Goal: Communication & Community: Share content

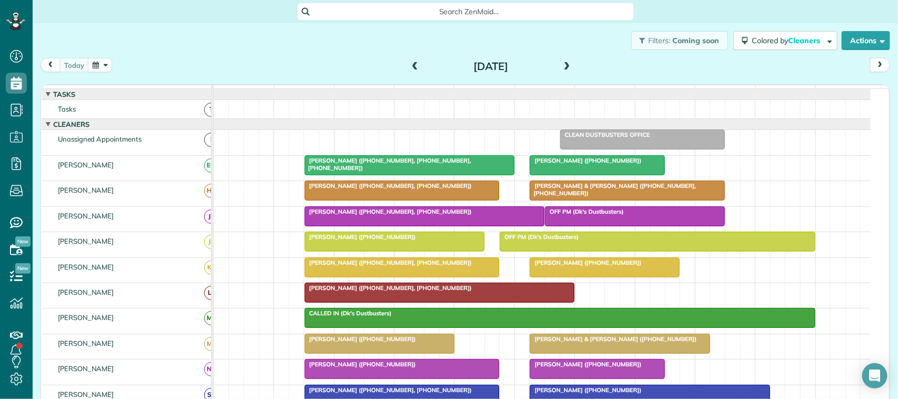
scroll to position [4, 4]
click at [196, 67] on div "[DATE] [DATE]" at bounding box center [466, 67] width 850 height 19
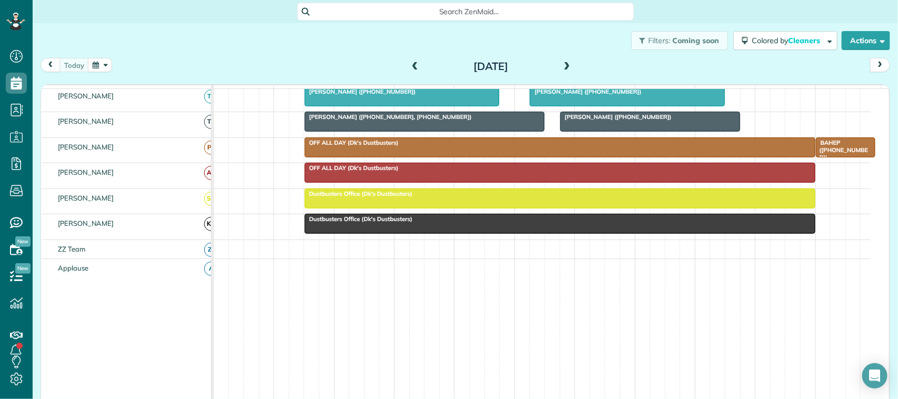
scroll to position [0, 0]
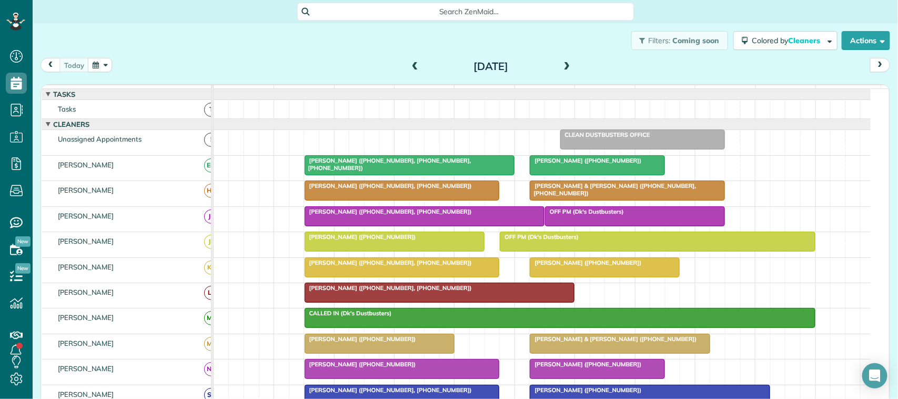
click at [569, 266] on span "Cameron Hensch (+13609702238)" at bounding box center [585, 262] width 113 height 7
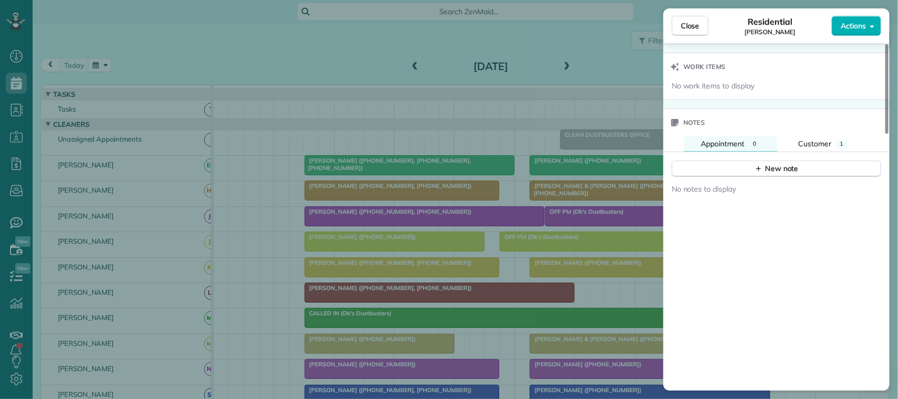
click at [817, 156] on div "New note" at bounding box center [777, 164] width 226 height 25
click at [812, 149] on div "Customer" at bounding box center [815, 143] width 33 height 11
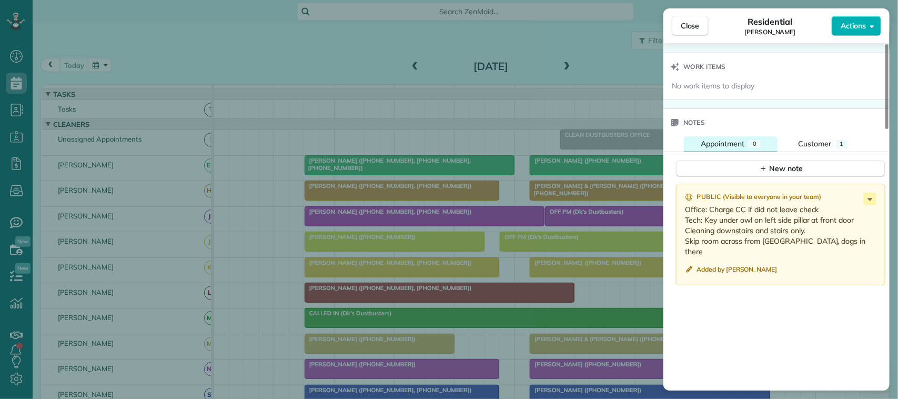
click at [739, 152] on button "Appointment 0" at bounding box center [731, 143] width 94 height 15
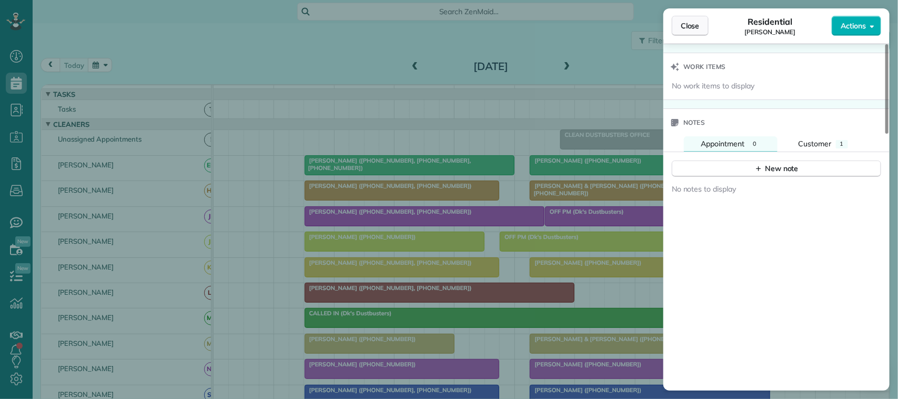
click at [682, 29] on span "Close" at bounding box center [690, 26] width 19 height 11
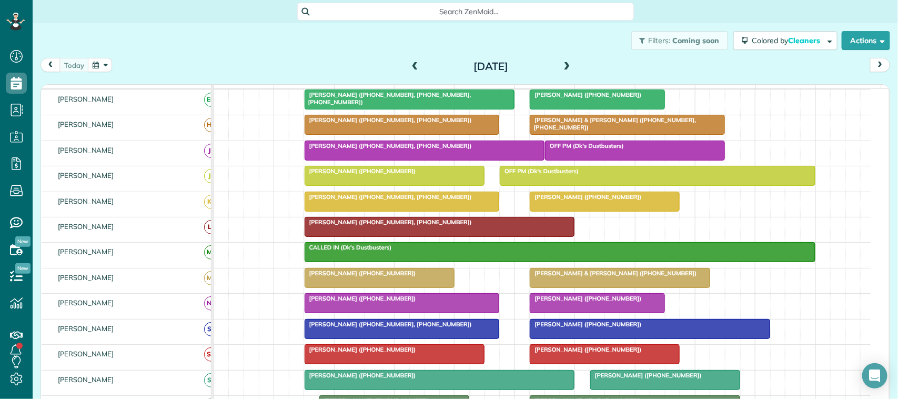
click at [604, 211] on div at bounding box center [605, 201] width 149 height 19
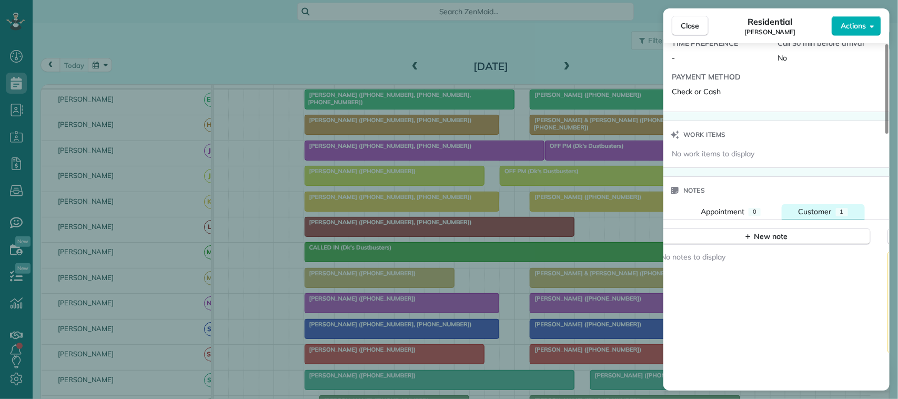
click at [816, 214] on span "Customer" at bounding box center [815, 211] width 33 height 9
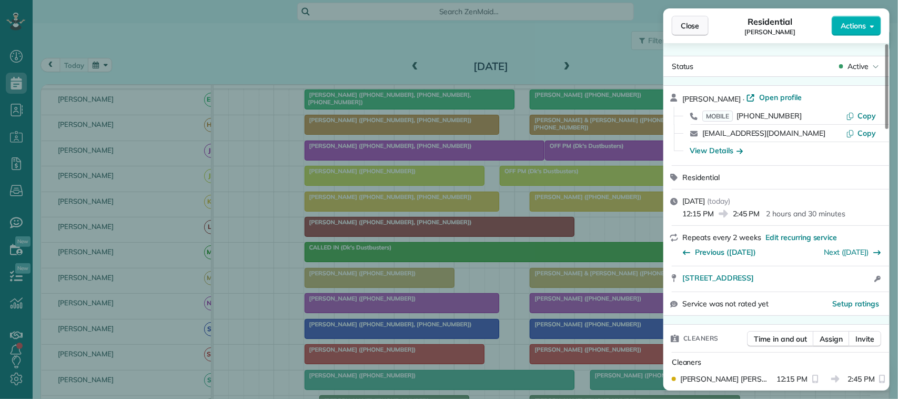
click at [702, 22] on button "Close" at bounding box center [690, 26] width 37 height 20
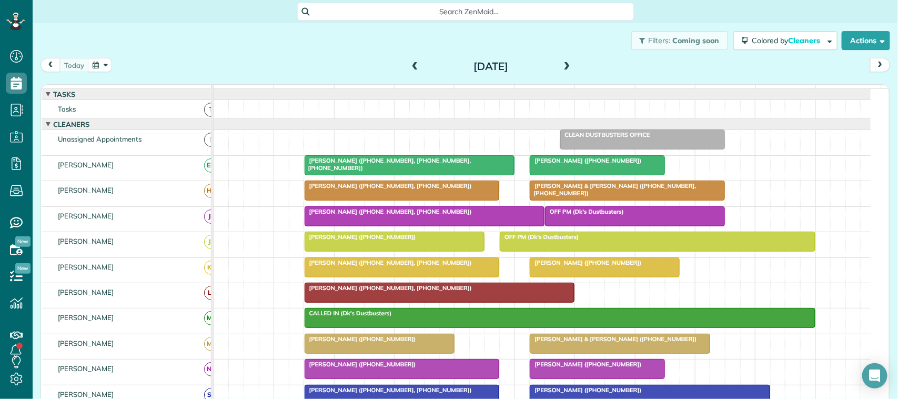
click at [562, 64] on span at bounding box center [568, 66] width 12 height 9
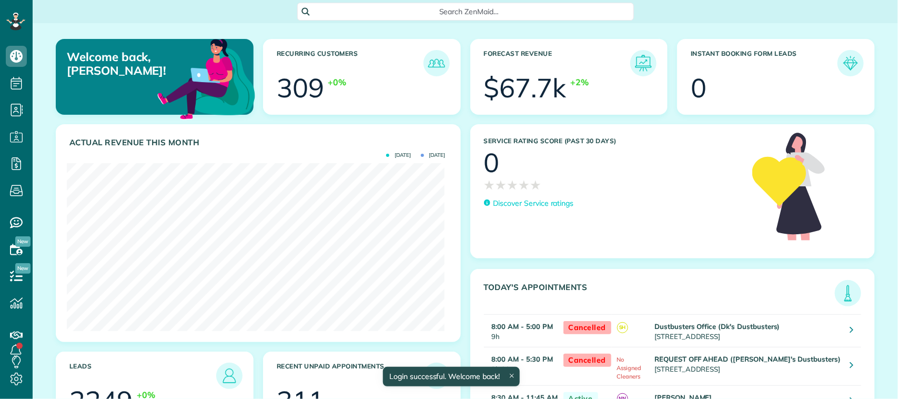
scroll to position [167, 378]
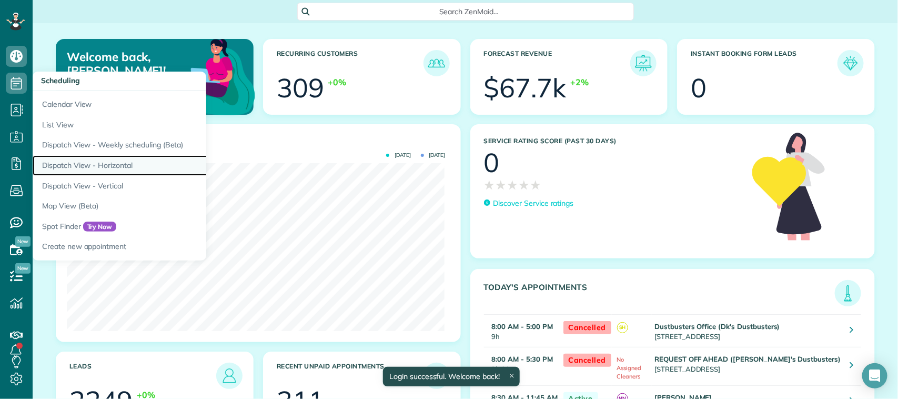
click at [124, 161] on link "Dispatch View - Horizontal" at bounding box center [164, 165] width 263 height 21
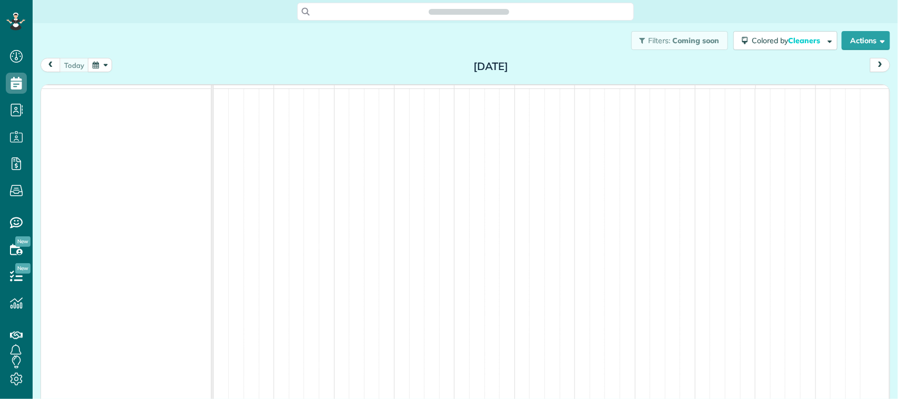
scroll to position [4, 4]
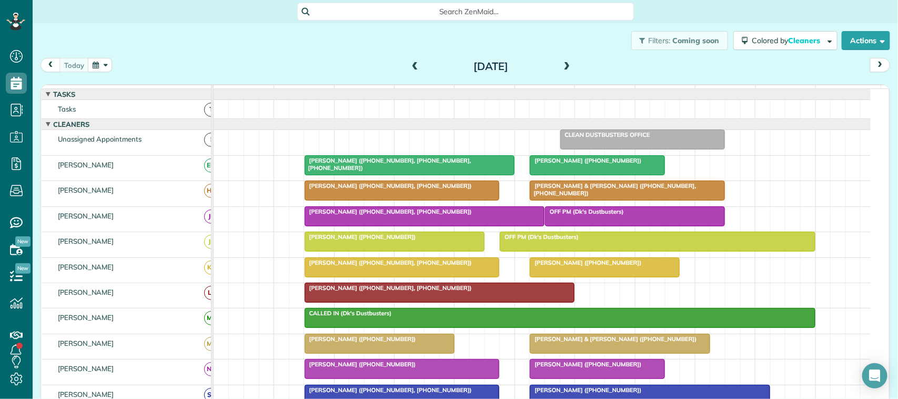
click at [562, 67] on span at bounding box center [568, 66] width 12 height 9
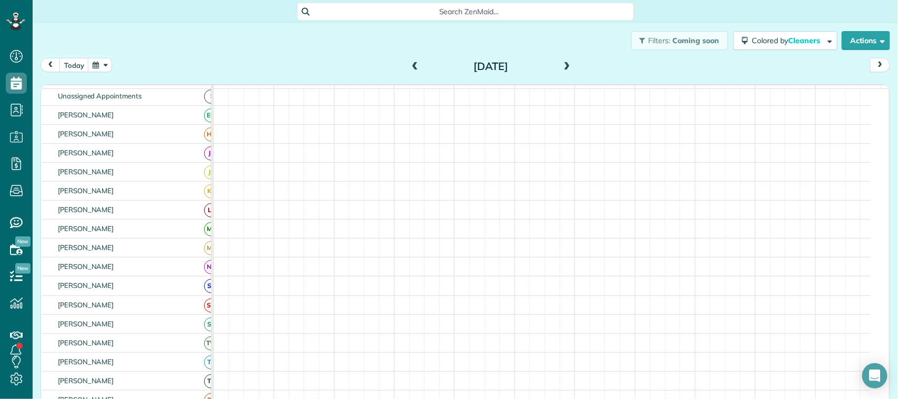
scroll to position [0, 0]
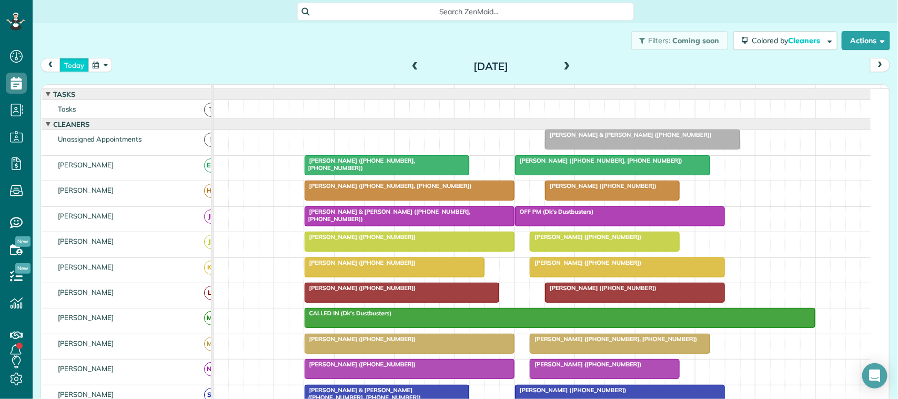
click at [75, 66] on button "today" at bounding box center [73, 65] width 29 height 14
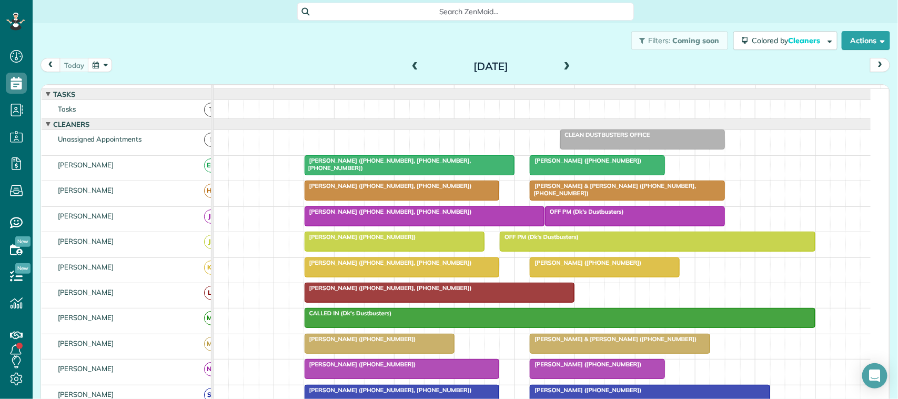
click at [103, 66] on button "button" at bounding box center [100, 65] width 24 height 14
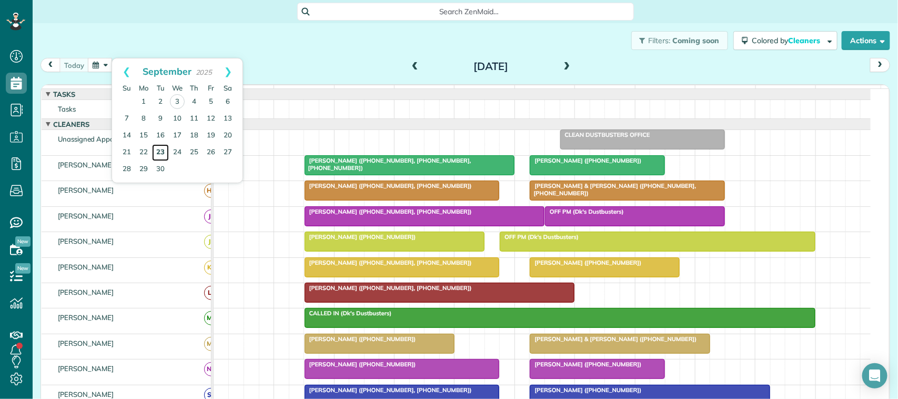
click at [161, 157] on link "23" at bounding box center [160, 152] width 17 height 17
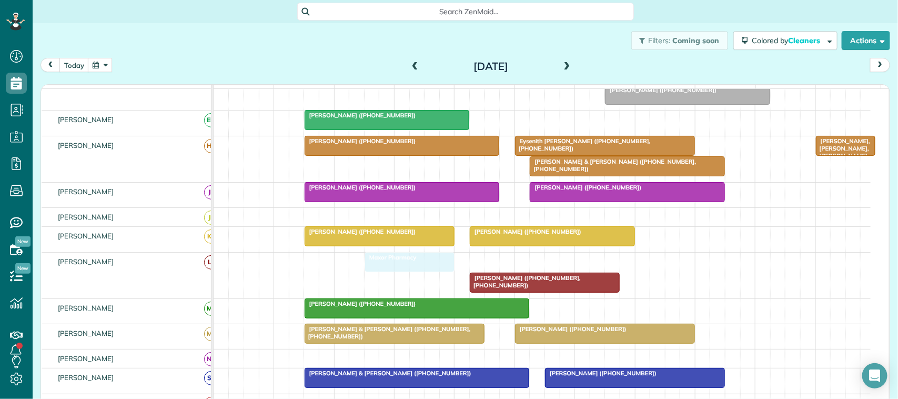
drag, startPoint x: 458, startPoint y: 276, endPoint x: 412, endPoint y: 274, distance: 46.4
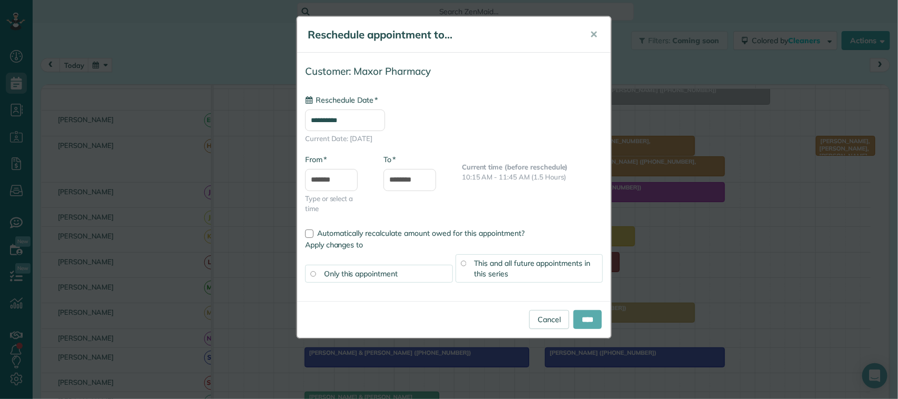
type input "**********"
click at [593, 324] on input "****" at bounding box center [588, 319] width 28 height 19
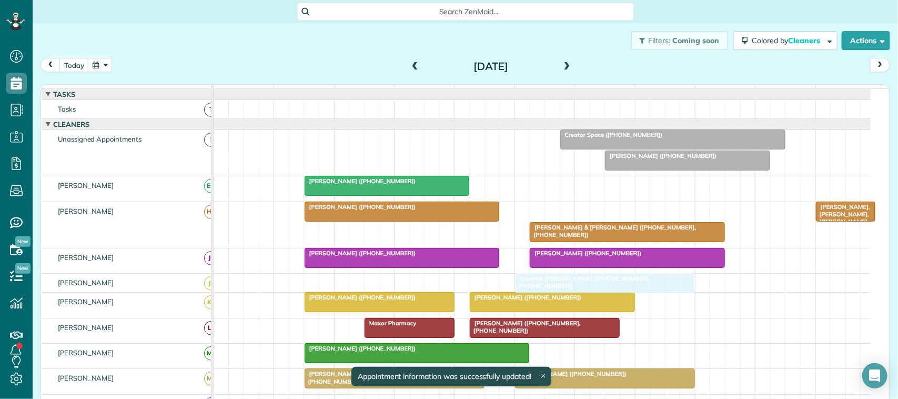
drag, startPoint x: 576, startPoint y: 225, endPoint x: 577, endPoint y: 291, distance: 65.8
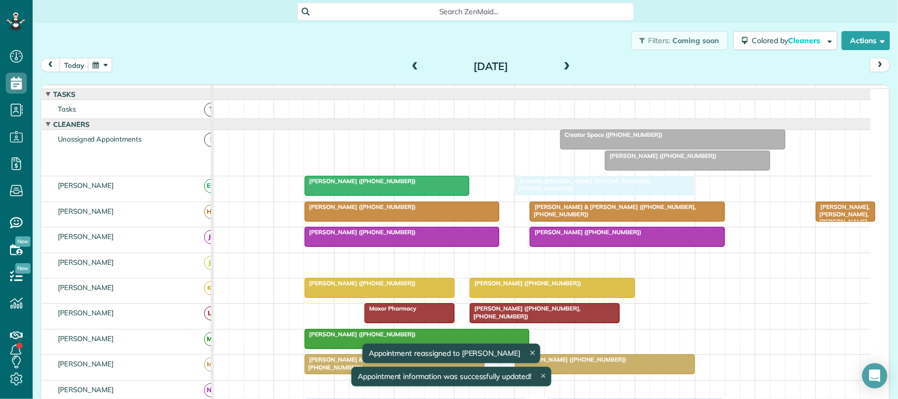
drag, startPoint x: 558, startPoint y: 276, endPoint x: 553, endPoint y: 208, distance: 68.6
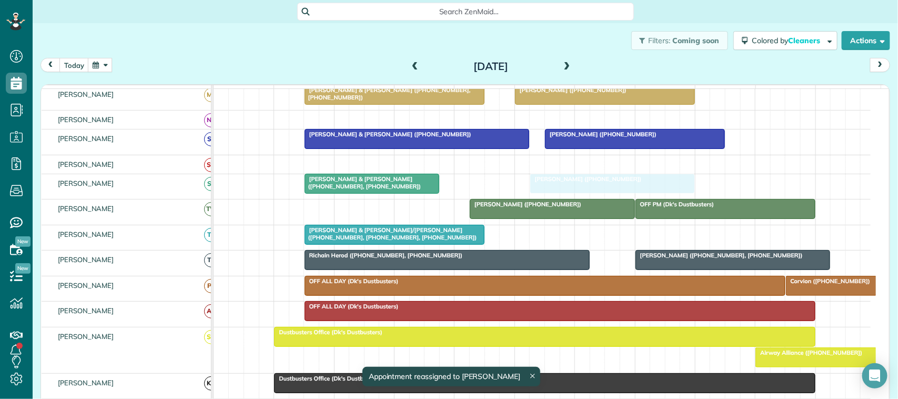
drag, startPoint x: 634, startPoint y: 167, endPoint x: 558, endPoint y: 205, distance: 85.4
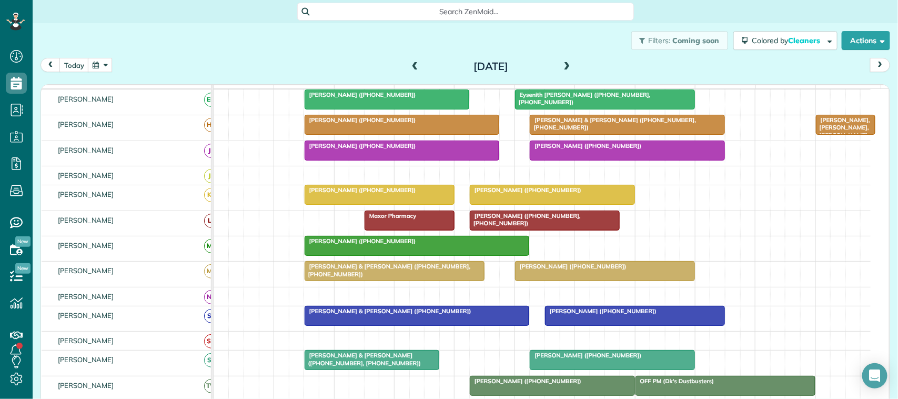
scroll to position [132, 0]
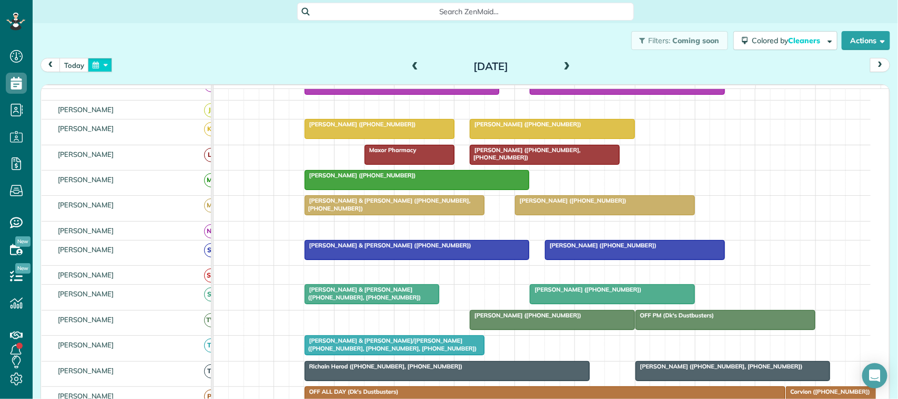
click at [98, 68] on button "button" at bounding box center [100, 65] width 24 height 14
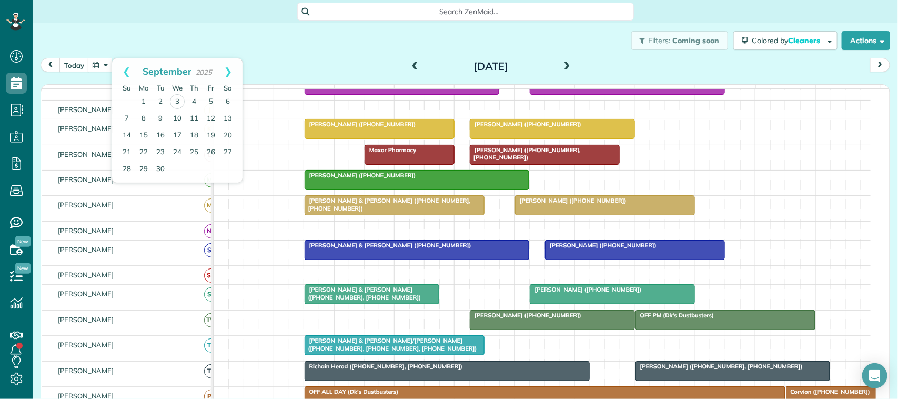
click at [339, 59] on div "today Tuesday Sep 23, 2025" at bounding box center [466, 67] width 850 height 19
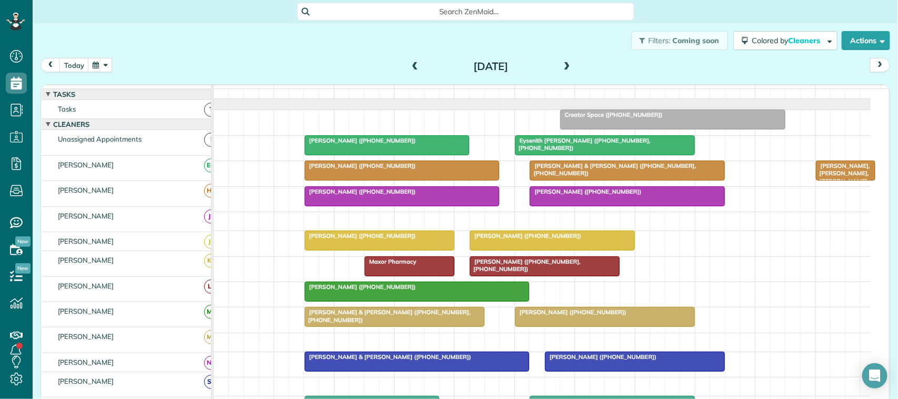
scroll to position [0, 0]
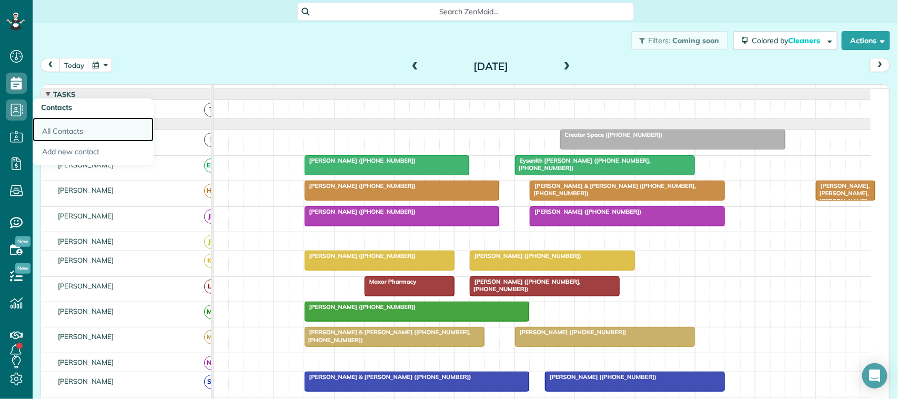
click at [48, 125] on link "All Contacts" at bounding box center [93, 129] width 121 height 24
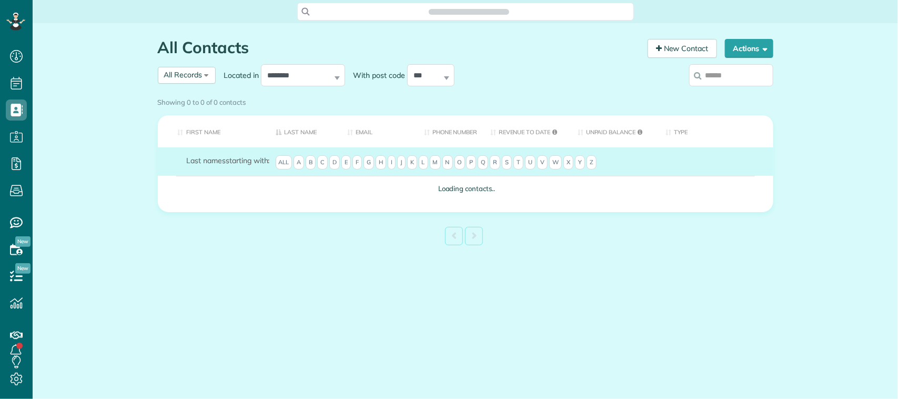
scroll to position [4, 4]
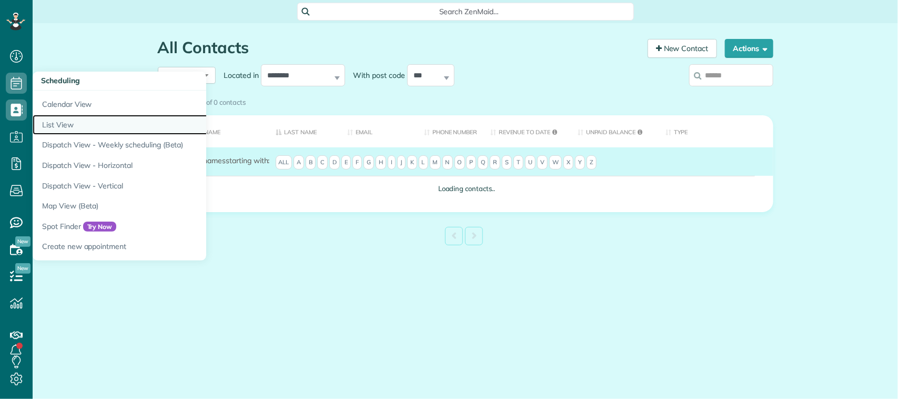
click at [80, 129] on link "List View" at bounding box center [164, 125] width 263 height 21
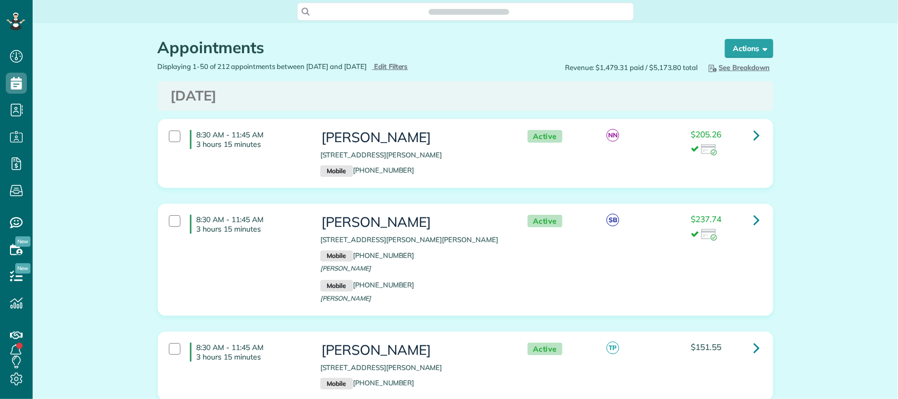
scroll to position [4, 4]
type input "**********"
click at [401, 67] on span "Edit Filters" at bounding box center [391, 66] width 34 height 8
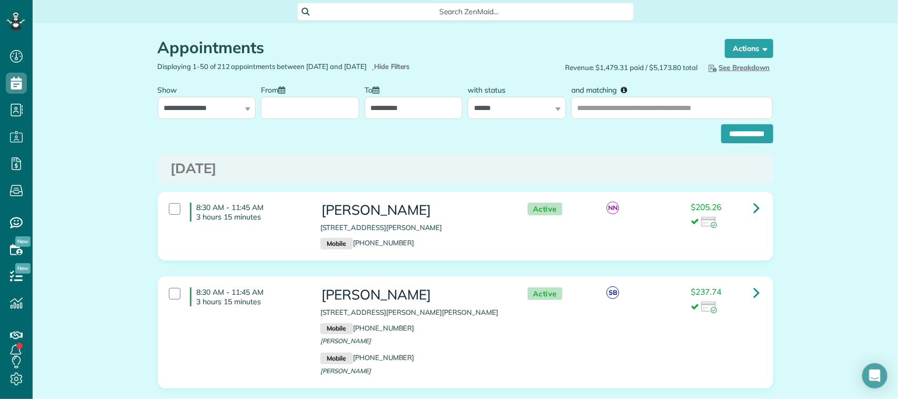
click at [316, 103] on input "From" at bounding box center [310, 108] width 98 height 22
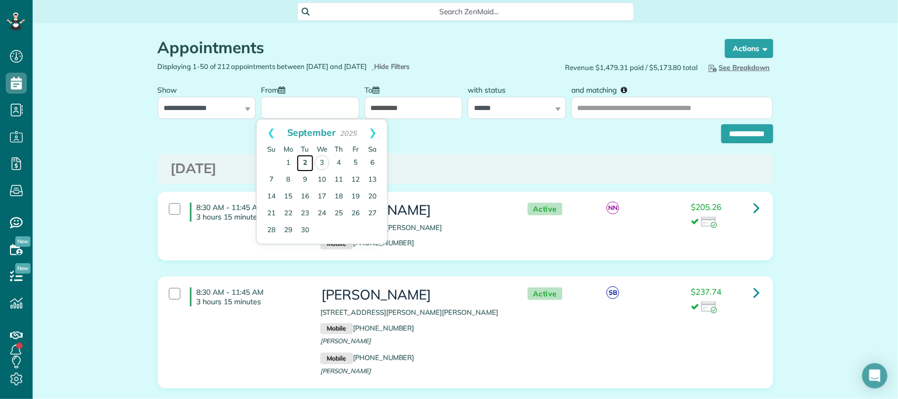
click at [303, 159] on link "2" at bounding box center [305, 163] width 17 height 17
type input "**********"
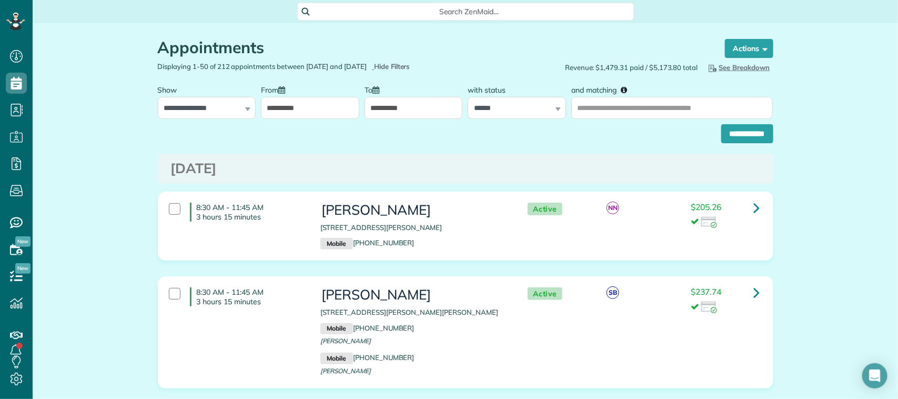
click at [408, 108] on input "**********" at bounding box center [414, 108] width 98 height 22
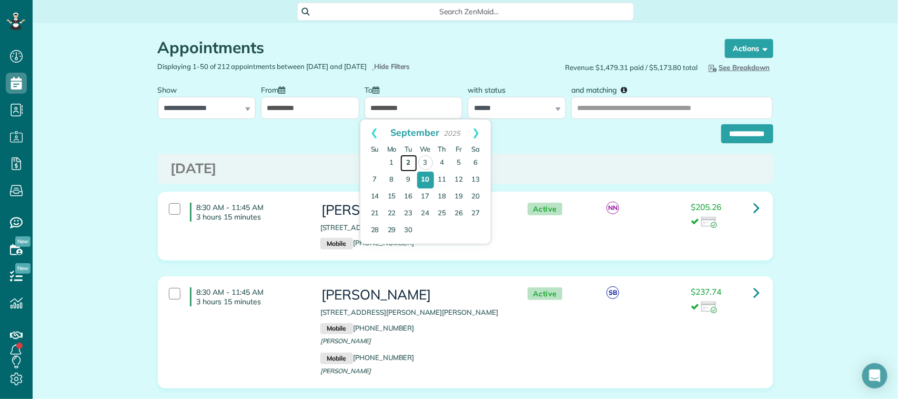
click at [409, 162] on link "2" at bounding box center [409, 163] width 17 height 17
type input "**********"
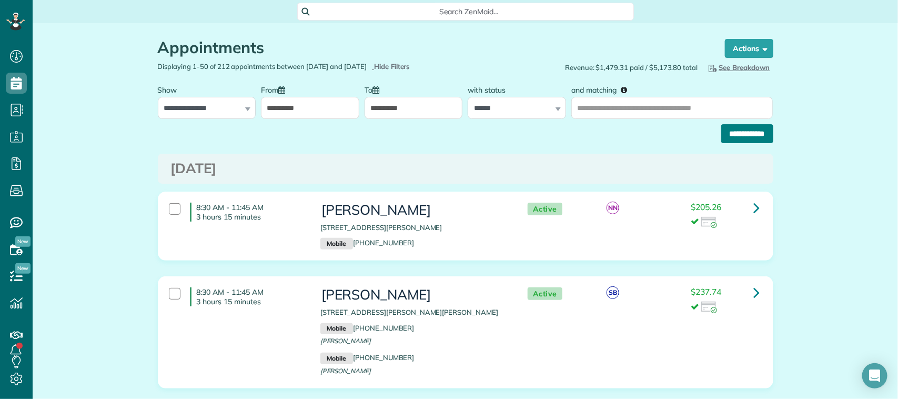
click at [722, 135] on input "**********" at bounding box center [748, 133] width 52 height 19
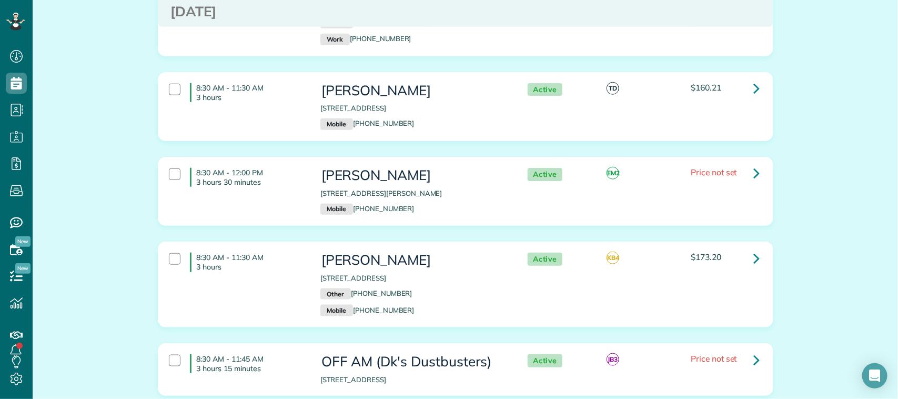
scroll to position [395, 0]
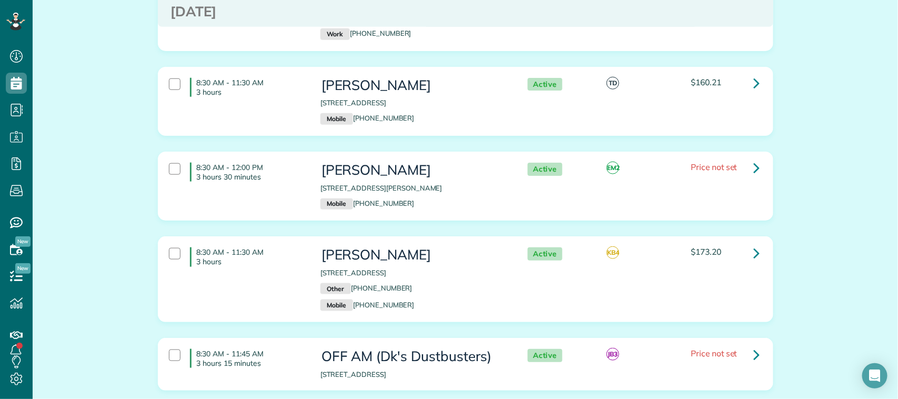
click at [254, 120] on div "8:30 AM - 11:30 AM 3 hours Steve Quillen 12422 Timber Hollow Houston TX 77058 M…" at bounding box center [464, 101] width 607 height 57
click at [282, 187] on div "8:30 AM - 12:00 PM 3 hours 30 minutes Mary Ellen LaBerge 15403 Greenleaf Lane H…" at bounding box center [464, 185] width 607 height 57
click at [287, 259] on p "3 hours" at bounding box center [251, 261] width 108 height 9
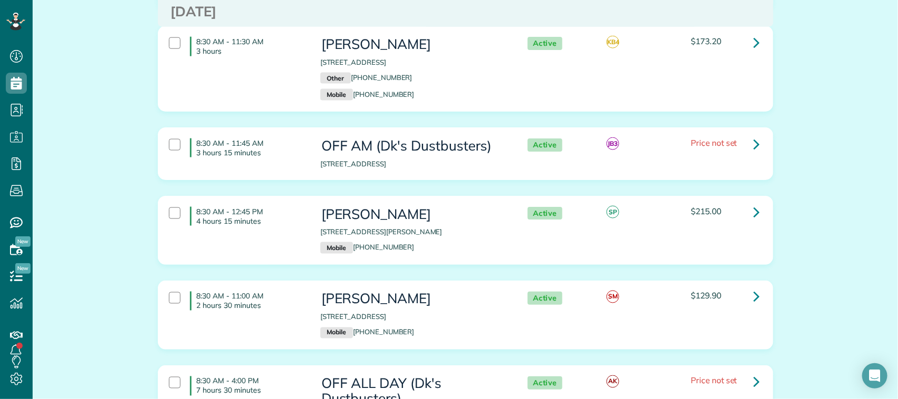
scroll to position [658, 0]
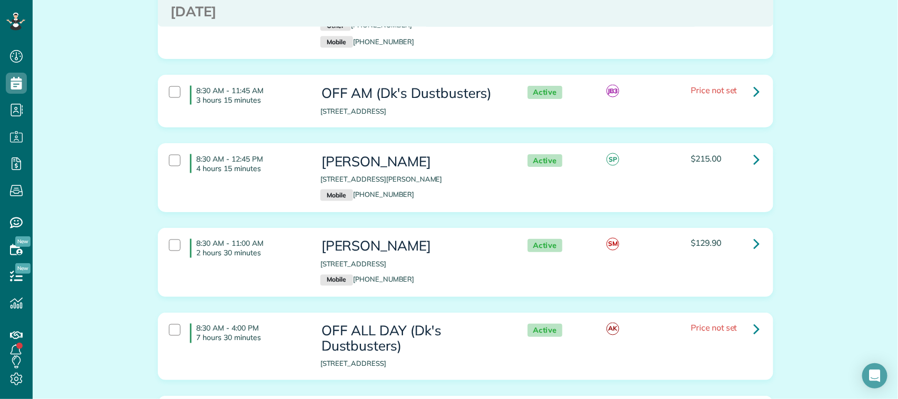
click at [277, 179] on div "8:30 AM - 12:45 PM 4 hours 15 minutes Becky Ray 2101 Silverthorn Lane Kemah TX …" at bounding box center [464, 177] width 607 height 57
click at [282, 239] on h4 "8:30 AM - 11:00 AM 2 hours 30 minutes" at bounding box center [247, 248] width 115 height 19
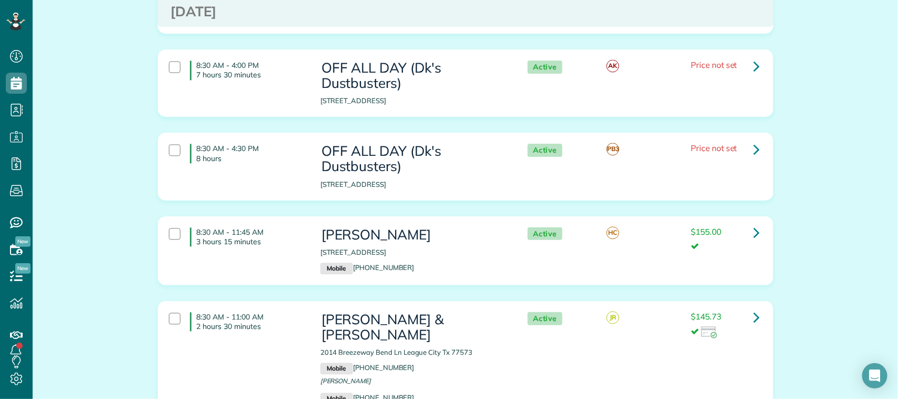
click at [285, 241] on p "3 hours 15 minutes" at bounding box center [251, 241] width 108 height 9
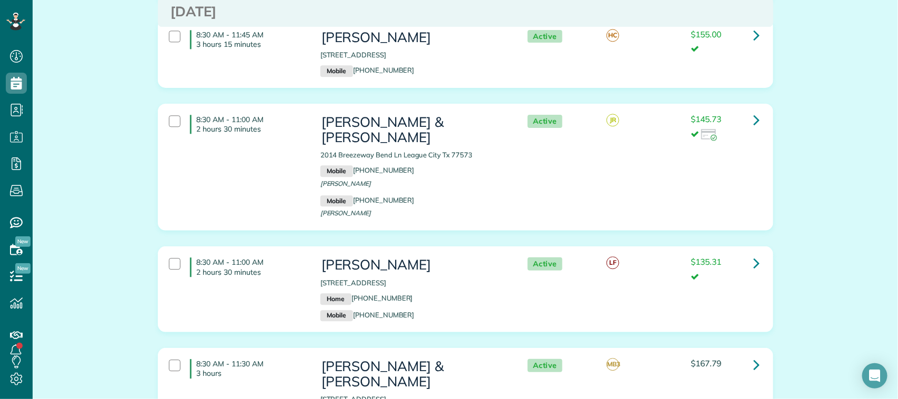
click at [278, 182] on div "8:30 AM - 11:00 AM 2 hours 30 minutes Michael Achierno & Barbara Calvert 2014 B…" at bounding box center [464, 166] width 607 height 115
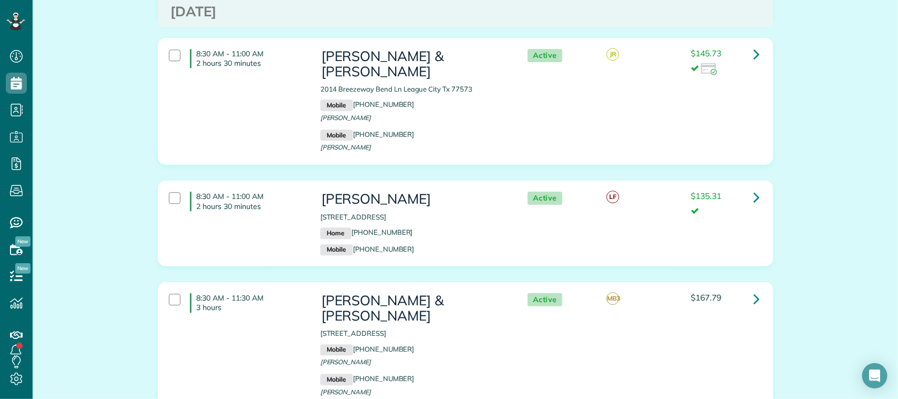
click at [288, 239] on div "8:30 AM - 11:00 AM 2 hours 30 minutes Norma Berry 310 Forest Lake Dr Seabrook T…" at bounding box center [464, 223] width 607 height 74
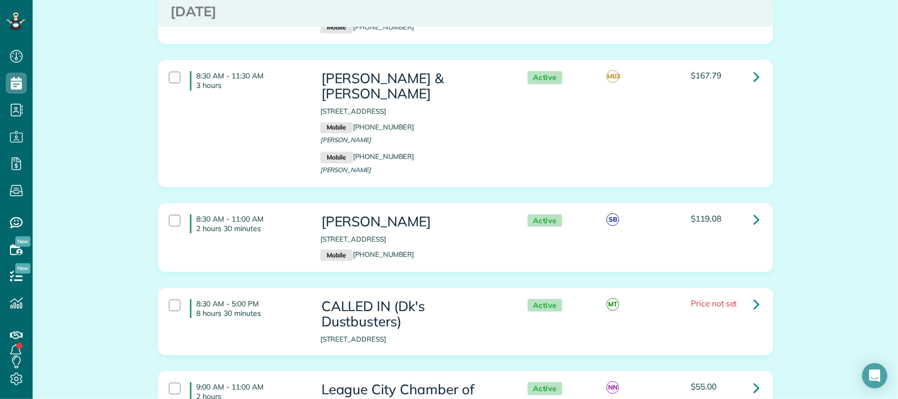
scroll to position [1447, 0]
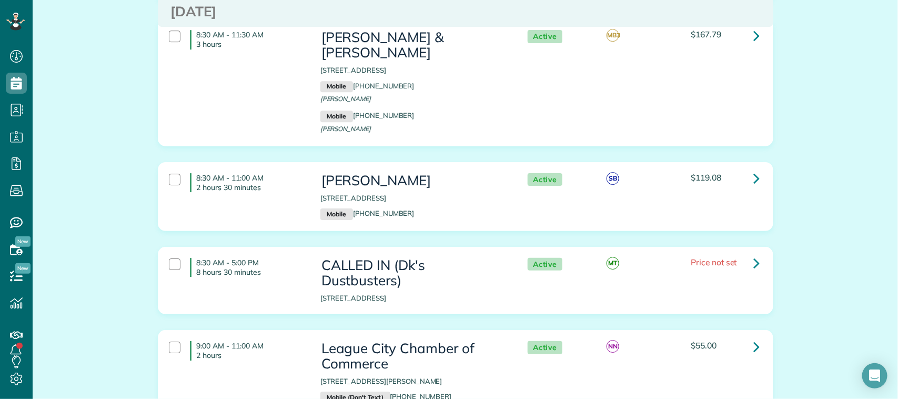
click at [281, 104] on div "8:30 AM - 11:30 AM 3 hours Russell & Amanda Mapes 3910 Summer Manor Drive Leagu…" at bounding box center [464, 82] width 607 height 115
click at [290, 183] on p "2 hours 30 minutes" at bounding box center [251, 187] width 108 height 9
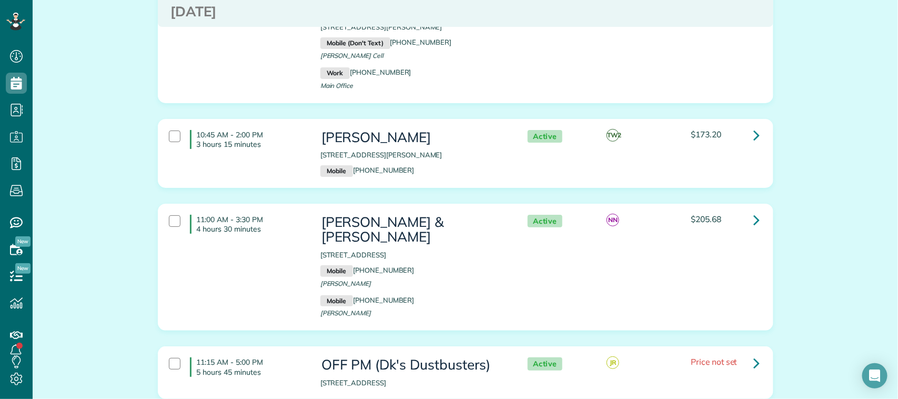
scroll to position [1842, 0]
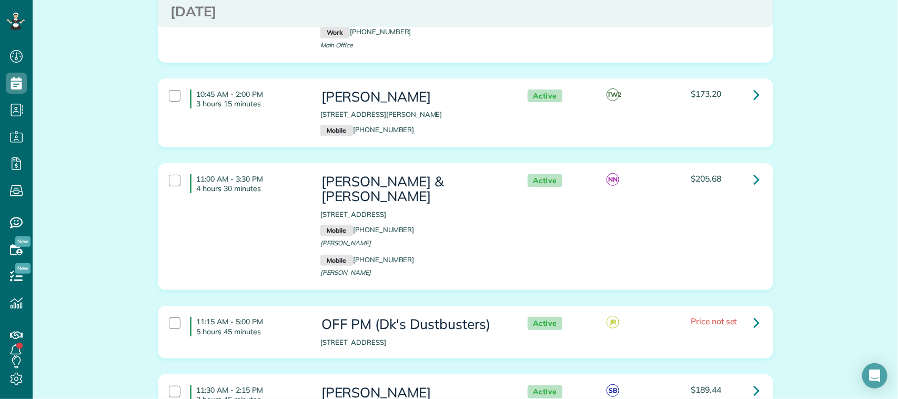
click at [278, 103] on div "10:45 AM - 2:00 PM 3 hours 15 minutes Julie Bortolotti 16338 Craighurst Dr Hous…" at bounding box center [464, 112] width 607 height 57
click at [291, 182] on div "11:00 AM - 3:30 PM 4 hours 30 minutes" at bounding box center [237, 183] width 152 height 29
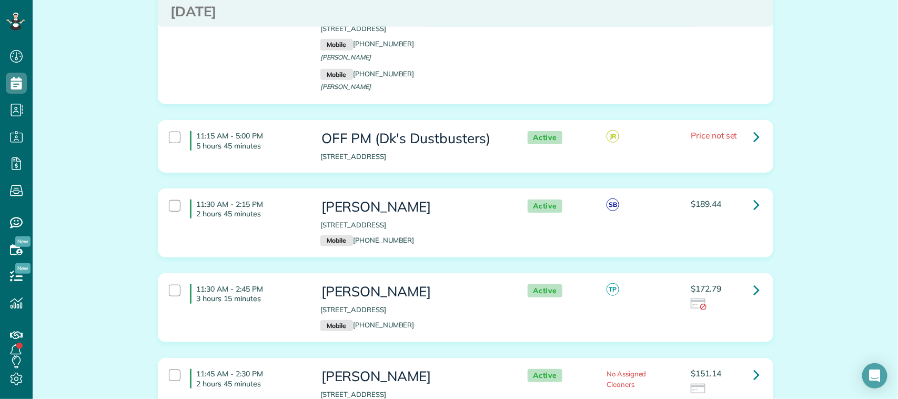
scroll to position [2039, 0]
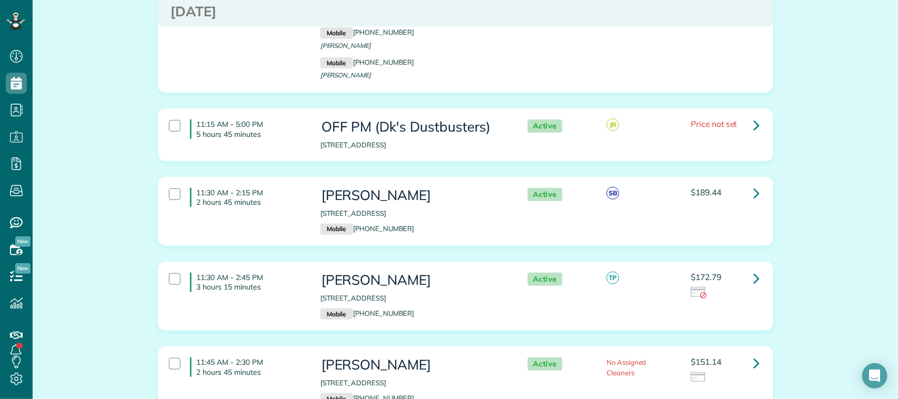
click at [294, 192] on div "11:30 AM - 2:15 PM 2 hours 45 minutes Kelsie Cavazos 129 Hidden Lake Drive Leag…" at bounding box center [464, 211] width 607 height 57
click at [313, 268] on div "Melanie Thelen 2379 Autumn Mist Lane League City TX 77573 Mobile (505) 803-3605" at bounding box center [414, 295] width 202 height 57
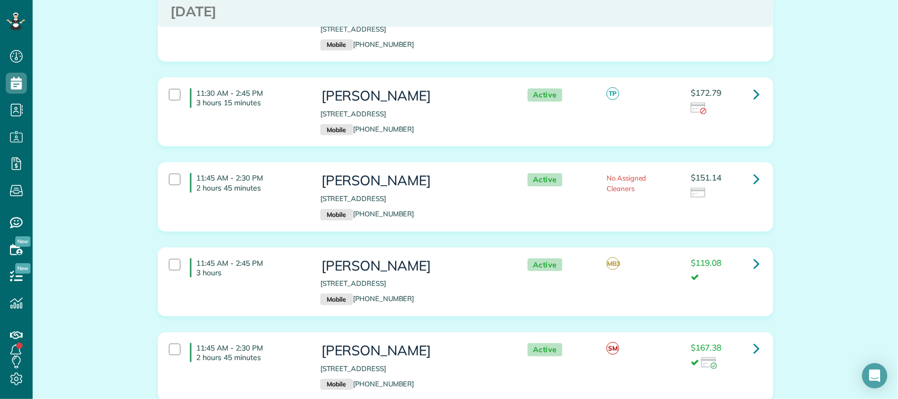
scroll to position [2237, 0]
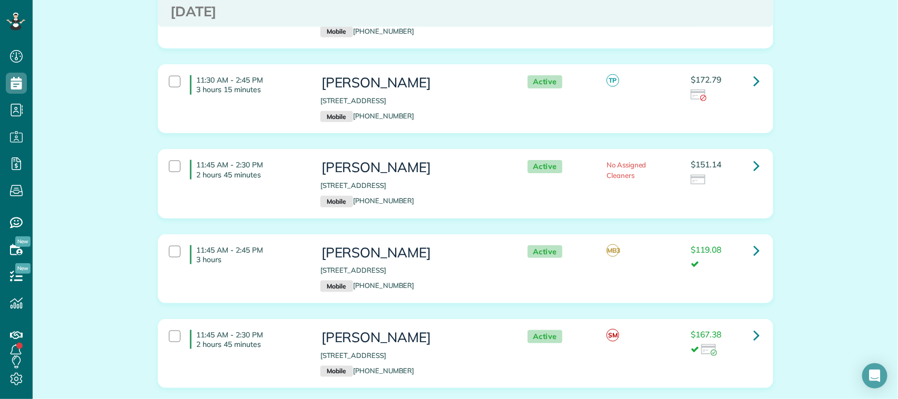
click at [299, 173] on div "11:45 AM - 2:30 PM 2 hours 45 minutes Courtney Smith-Cox 4538 Canyon Crest Driv…" at bounding box center [464, 183] width 607 height 57
click at [296, 165] on div "11:45 AM - 2:30 PM 2 hours 45 minutes Courtney Smith-Cox 4538 Canyon Crest Driv…" at bounding box center [464, 183] width 607 height 57
click at [301, 240] on div "11:45 AM - 2:45 PM 3 hours" at bounding box center [237, 254] width 152 height 29
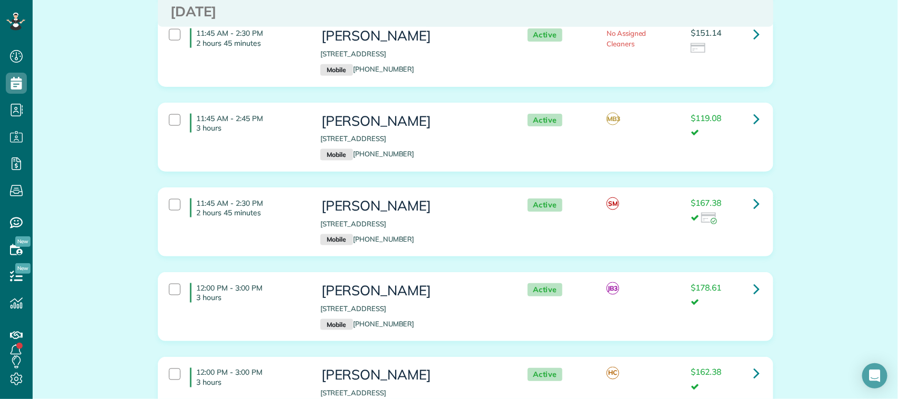
click at [286, 198] on div "11:45 AM - 2:30 PM 2 hours 45 minutes Vickie Walston 2102 Woodside Meadow Court…" at bounding box center [464, 221] width 607 height 57
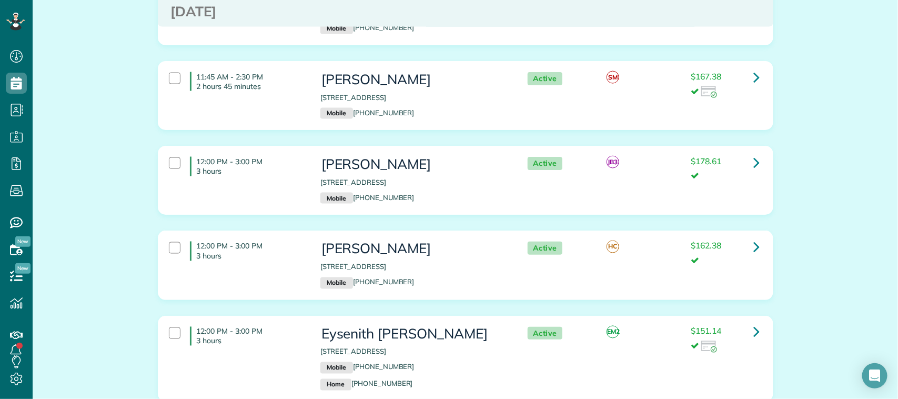
scroll to position [2500, 0]
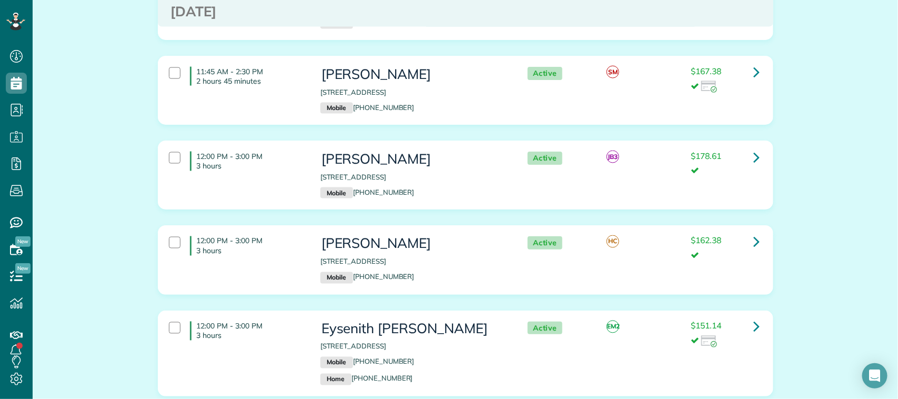
click at [282, 158] on div "12:00 PM - 3:00 PM 3 hours Neil McMain 2004 Rock Prairie Court Pearland TX 7758…" at bounding box center [464, 174] width 607 height 57
click at [294, 235] on div "12:00 PM - 3:00 PM 3 hours Julie Buehler 1930 Diamond Brook Drive Houston TX 77…" at bounding box center [464, 259] width 607 height 57
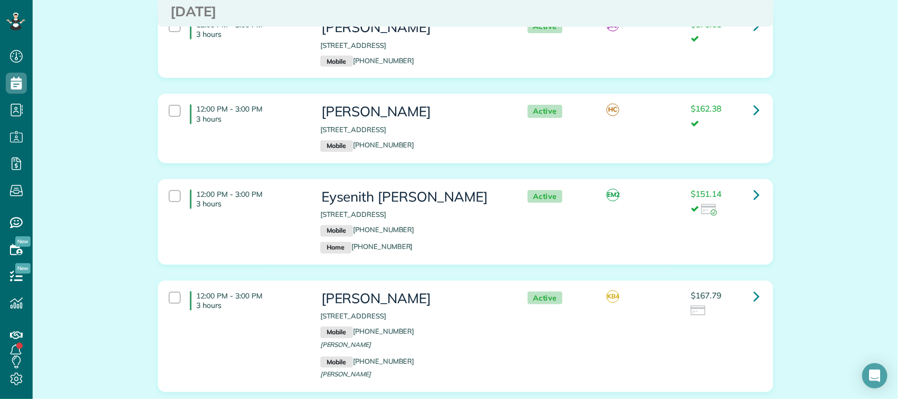
click at [281, 199] on div "12:00 PM - 3:00 PM 3 hours Eysenith Gongora 1602 Emerald Lake Court Houston TX …" at bounding box center [464, 222] width 607 height 74
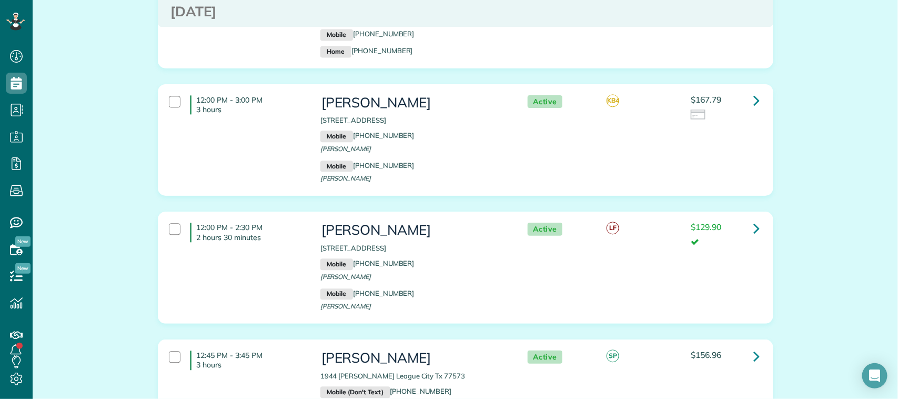
scroll to position [2829, 0]
click at [287, 137] on div "12:00 PM - 3:00 PM 3 hours Michael Romedy 1215 El Camino Village Drive Houston …" at bounding box center [464, 139] width 607 height 101
click at [296, 232] on p "2 hours 30 minutes" at bounding box center [251, 236] width 108 height 9
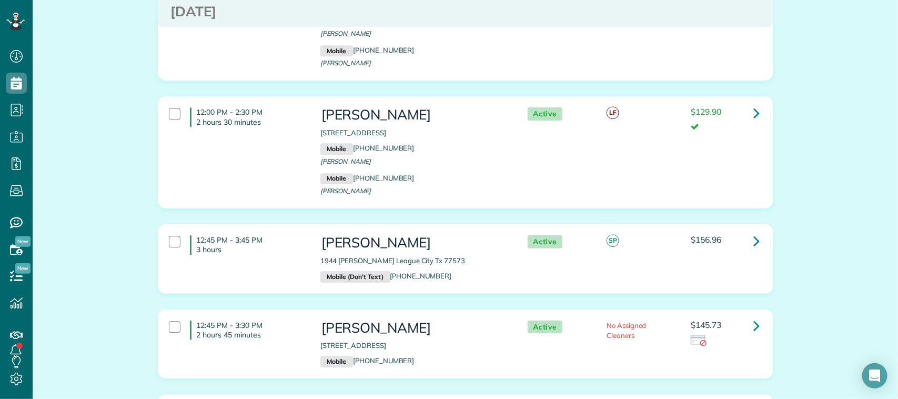
scroll to position [2960, 0]
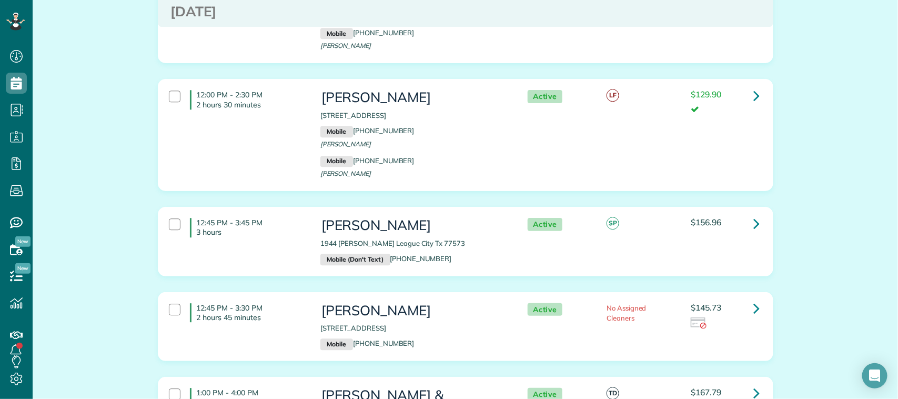
click at [296, 213] on div "12:45 PM - 3:45 PM 3 hours" at bounding box center [237, 227] width 152 height 29
click at [296, 313] on p "2 hours 45 minutes" at bounding box center [251, 317] width 108 height 9
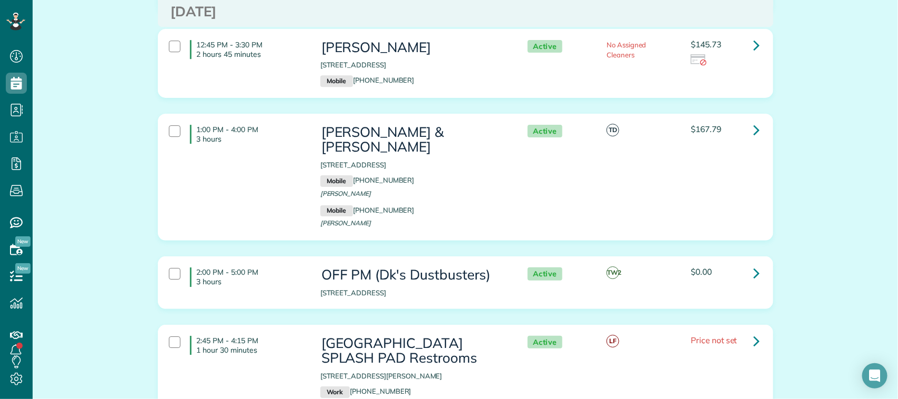
click at [286, 172] on div "1:00 PM - 4:00 PM 3 hours Jennifer & Steve Reeves 3111 Emory Oak Ln Pearland TX…" at bounding box center [464, 176] width 607 height 115
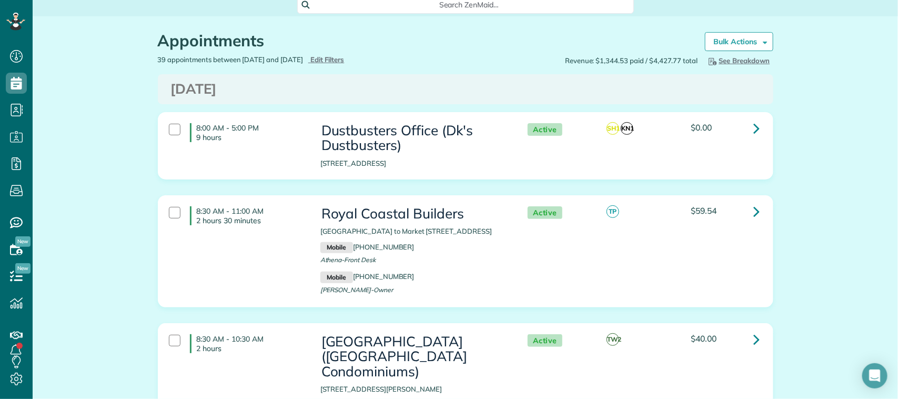
scroll to position [0, 0]
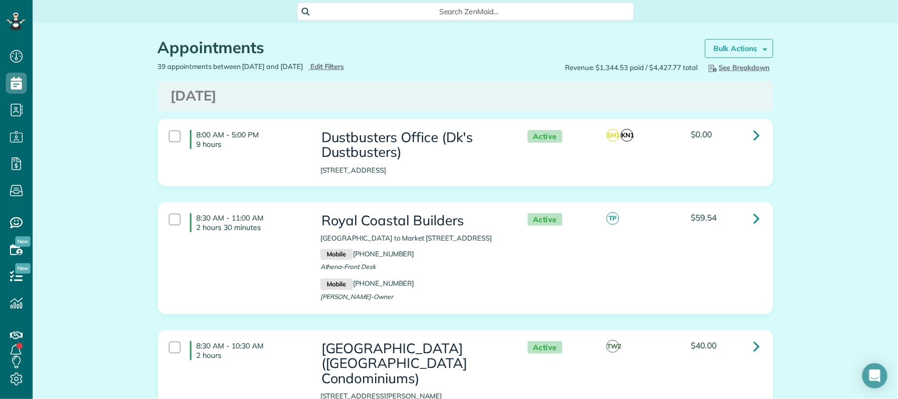
click at [727, 51] on strong "Bulk Actions" at bounding box center [736, 48] width 44 height 9
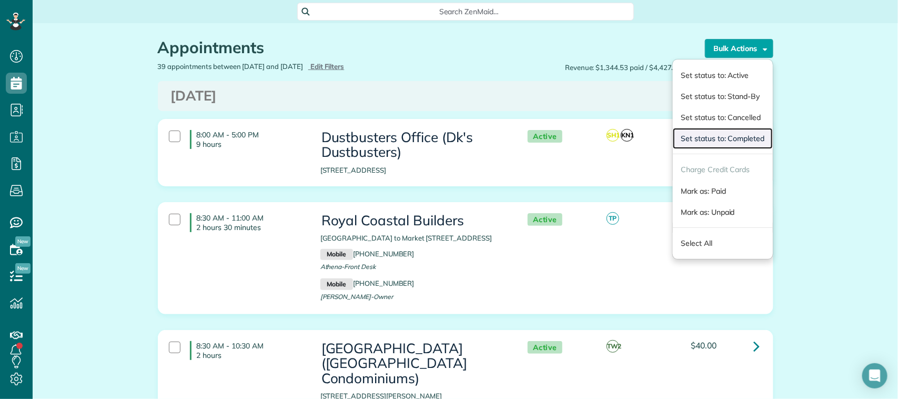
click at [727, 143] on link "Set status to: Completed" at bounding box center [722, 138] width 99 height 21
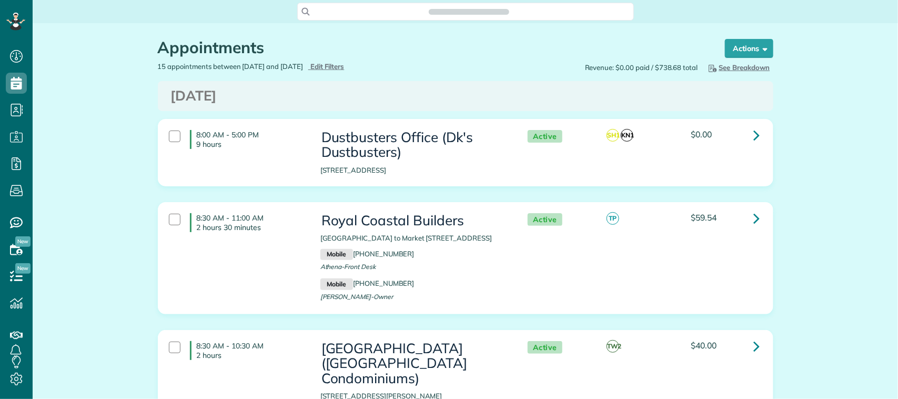
scroll to position [4, 4]
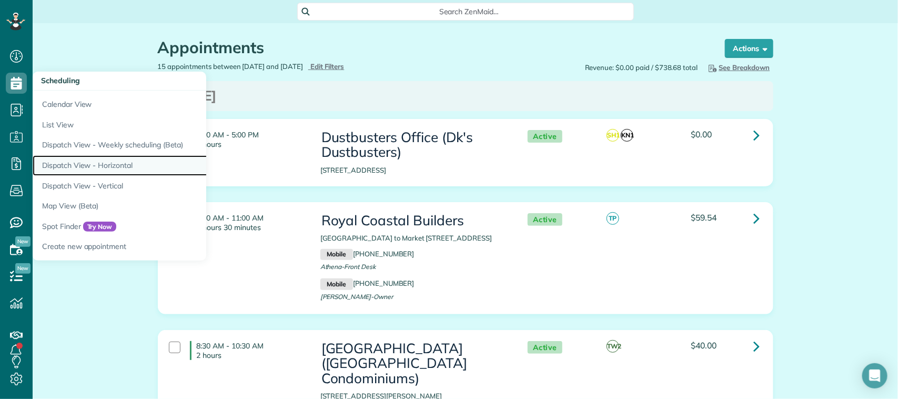
click at [122, 167] on link "Dispatch View - Horizontal" at bounding box center [164, 165] width 263 height 21
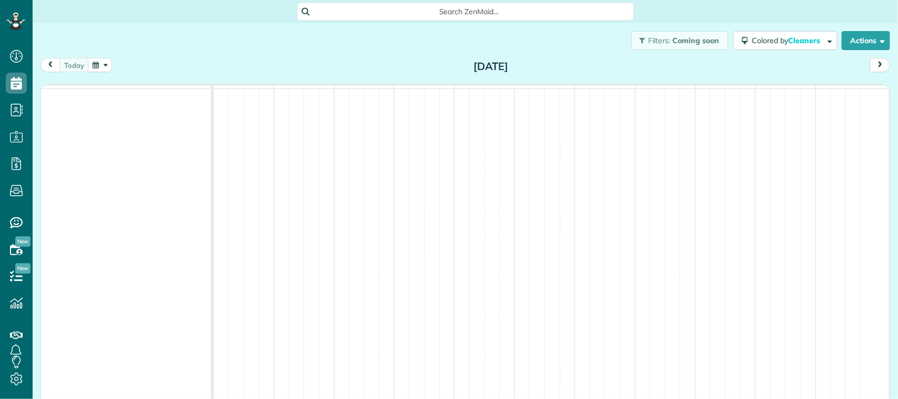
scroll to position [4, 4]
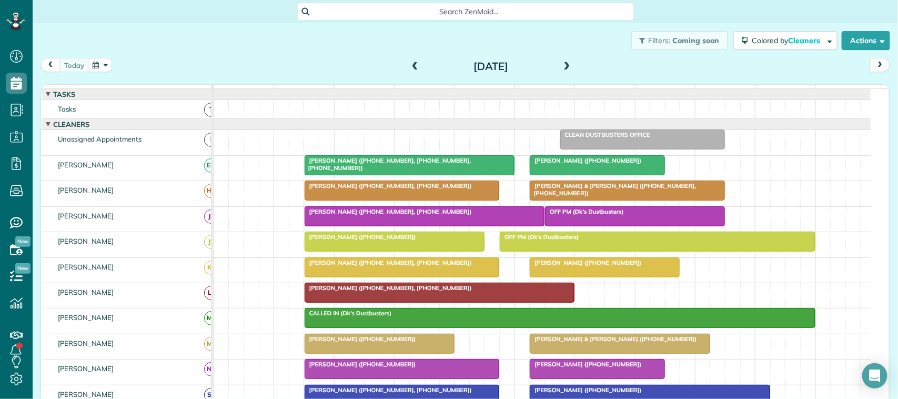
click at [135, 58] on div "[DATE] [DATE]" at bounding box center [466, 67] width 850 height 19
click at [98, 68] on button "button" at bounding box center [100, 65] width 24 height 14
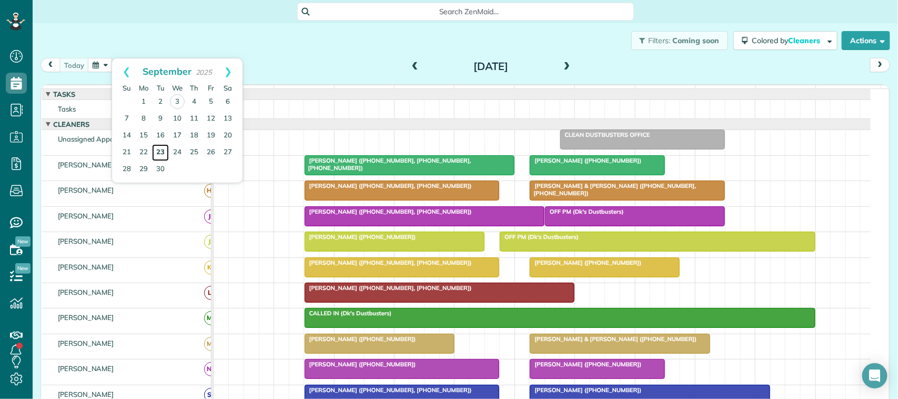
click at [161, 154] on link "23" at bounding box center [160, 152] width 17 height 17
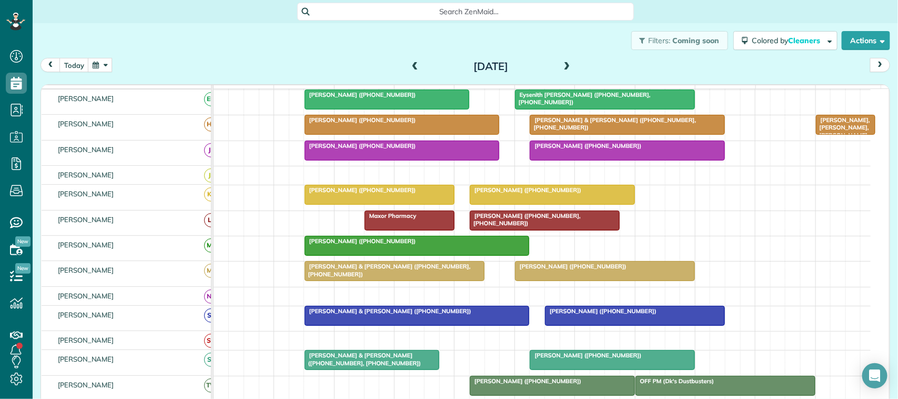
scroll to position [66, 0]
click at [77, 67] on button "today" at bounding box center [73, 65] width 29 height 14
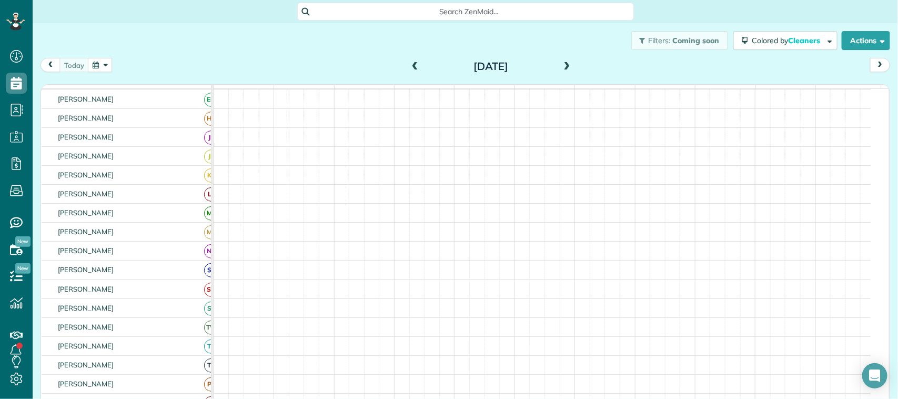
click at [94, 65] on button "button" at bounding box center [100, 65] width 24 height 14
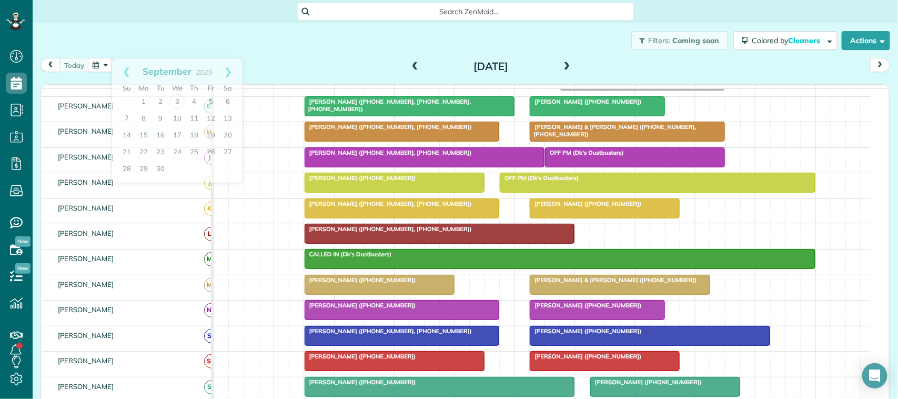
scroll to position [66, 0]
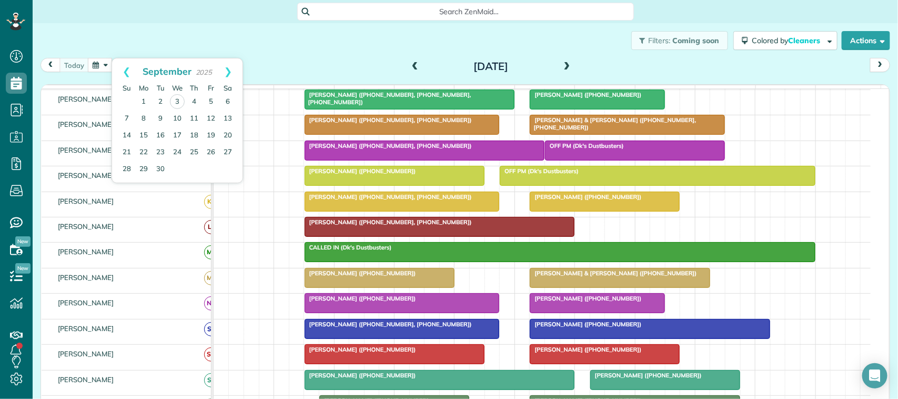
click at [243, 38] on div "Filters: Coming soon Colored by Cleaners Color by Cleaner Color by Team Color b…" at bounding box center [466, 40] width 866 height 35
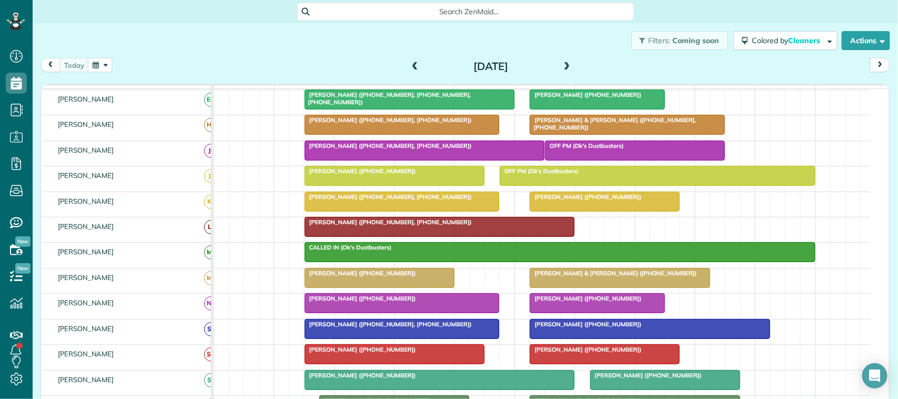
click at [414, 65] on span at bounding box center [415, 66] width 12 height 9
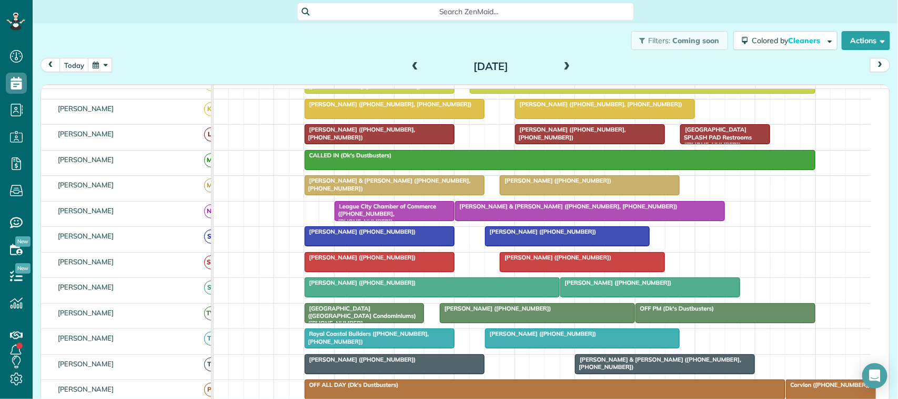
click at [570, 337] on span "Melanie Thelen (+15058033605)" at bounding box center [541, 333] width 113 height 7
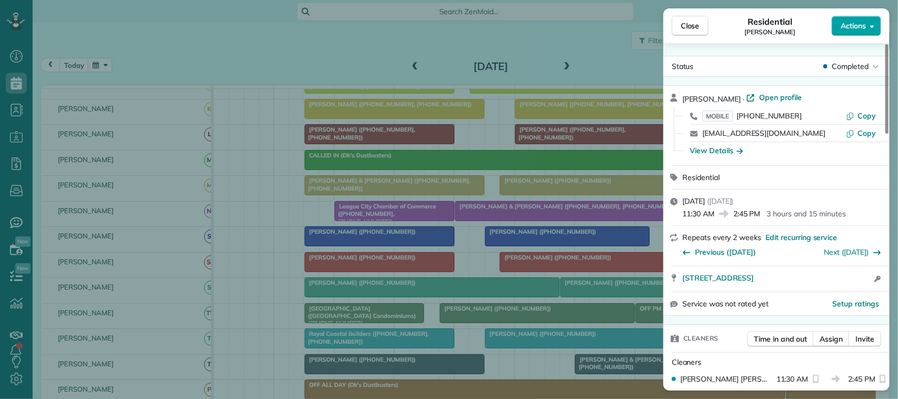
click at [851, 25] on span "Actions" at bounding box center [853, 26] width 25 height 11
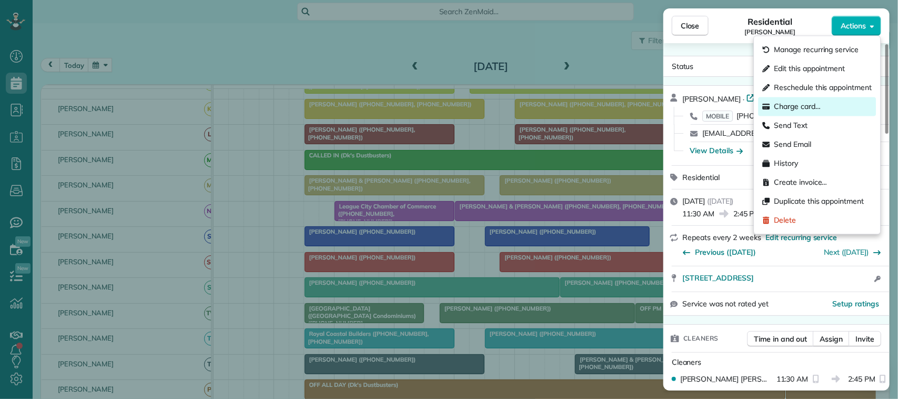
click at [818, 107] on span "Charge card…" at bounding box center [798, 107] width 47 height 11
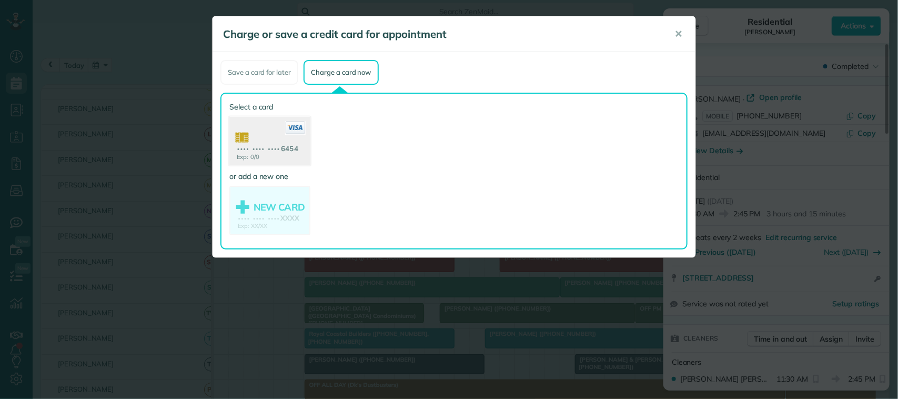
click at [298, 133] on icon at bounding box center [295, 128] width 21 height 14
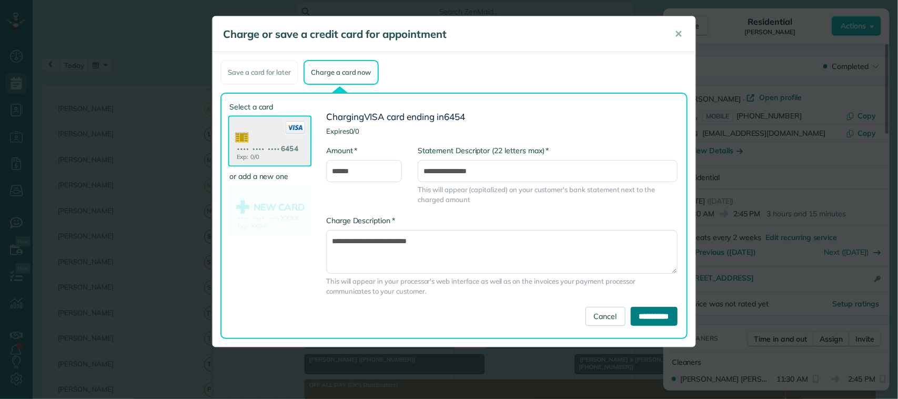
click at [635, 312] on input "**********" at bounding box center [654, 316] width 47 height 19
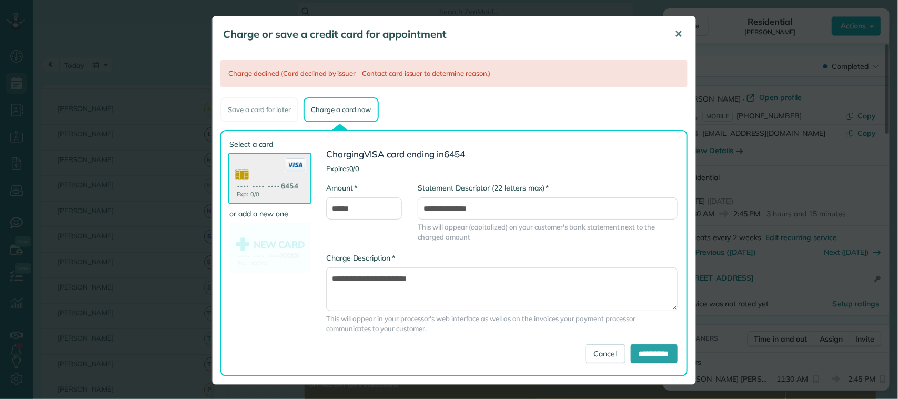
click at [687, 31] on button "✕" at bounding box center [679, 34] width 24 height 25
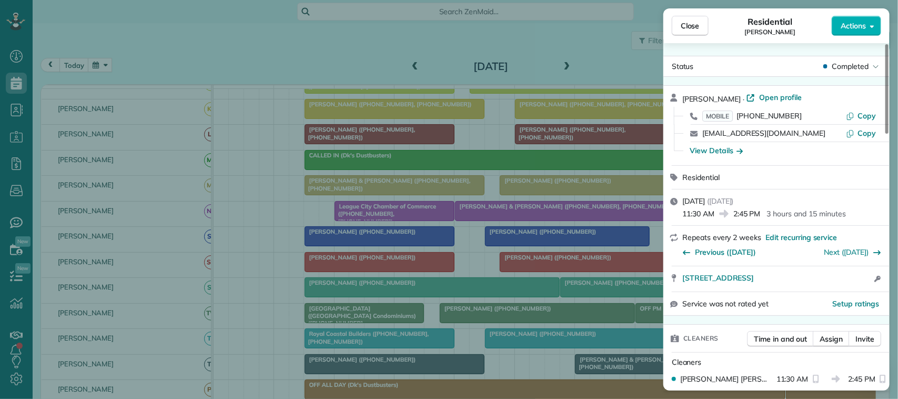
click at [693, 28] on span "Close" at bounding box center [690, 26] width 19 height 11
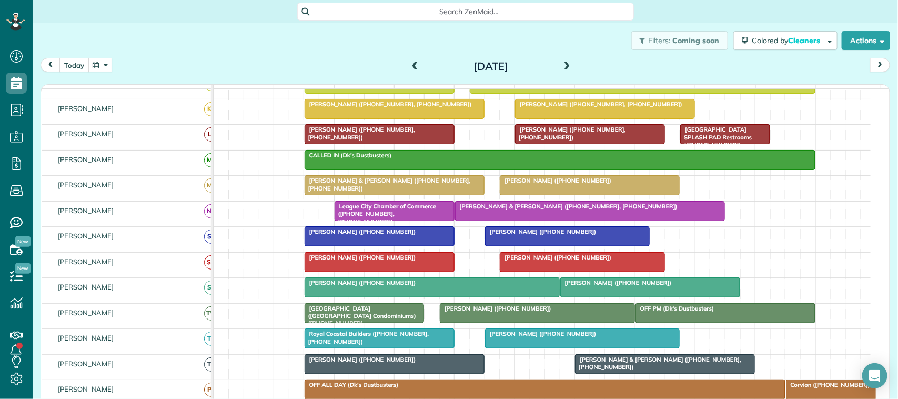
click at [75, 64] on button "today" at bounding box center [73, 65] width 29 height 14
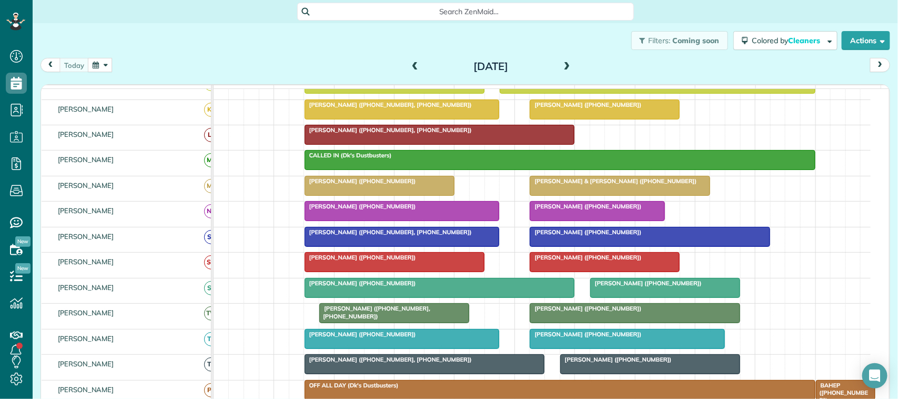
click at [183, 58] on div "[DATE] [DATE]" at bounding box center [466, 67] width 850 height 19
click at [567, 69] on span at bounding box center [568, 66] width 12 height 9
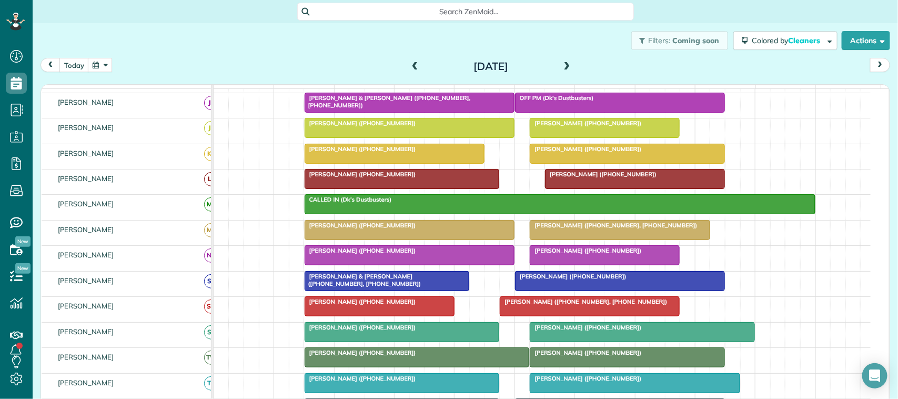
scroll to position [92, 0]
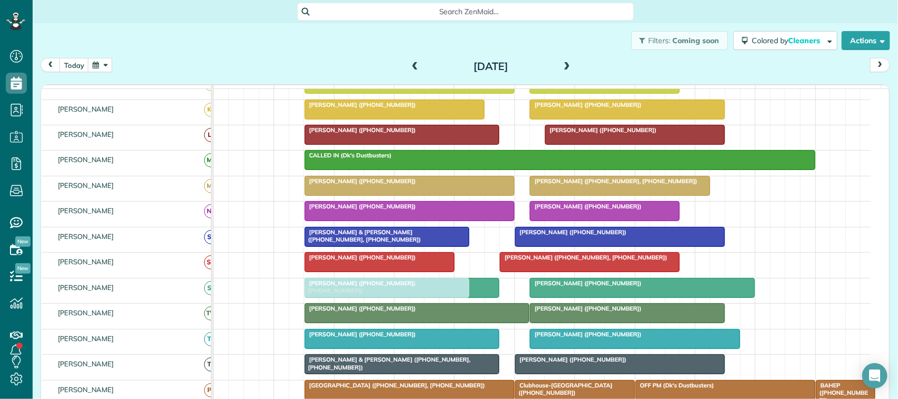
drag, startPoint x: 362, startPoint y: 144, endPoint x: 361, endPoint y: 294, distance: 150.0
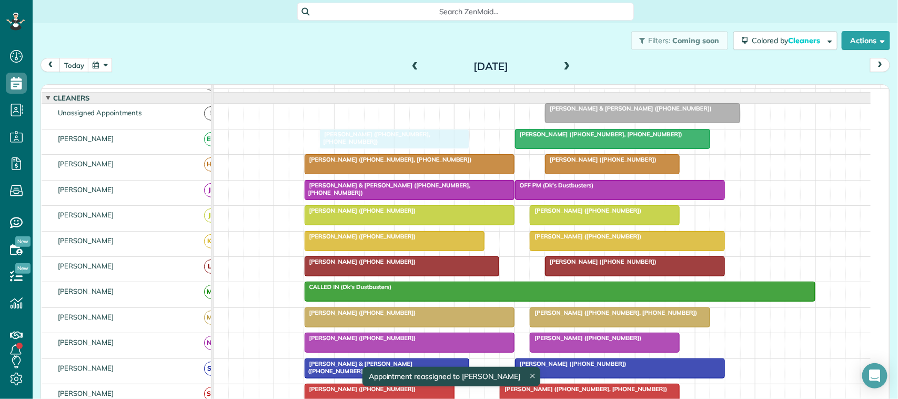
drag, startPoint x: 340, startPoint y: 343, endPoint x: 351, endPoint y: 152, distance: 191.3
drag, startPoint x: 359, startPoint y: 147, endPoint x: 346, endPoint y: 146, distance: 13.8
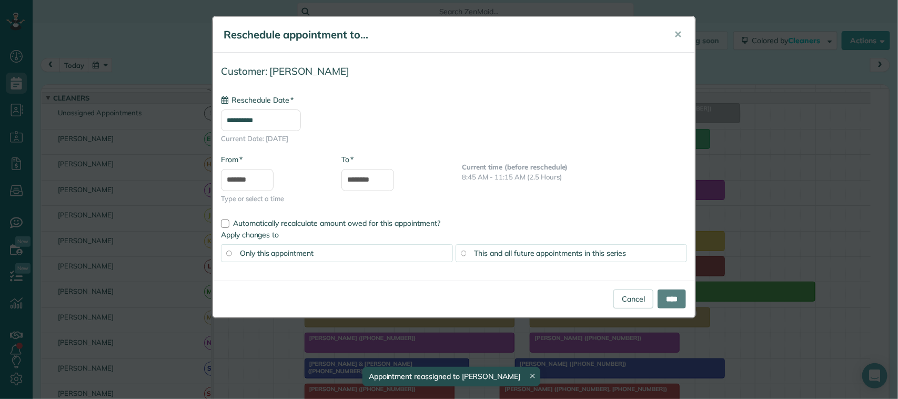
type input "**********"
click at [662, 303] on input "****" at bounding box center [672, 298] width 28 height 19
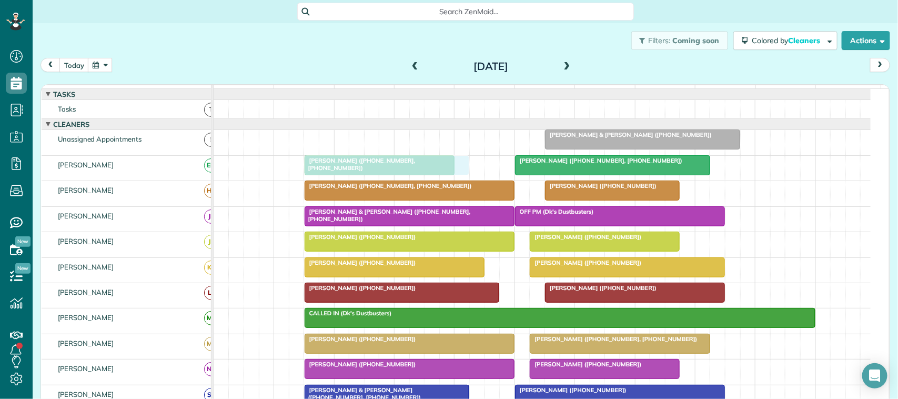
drag, startPoint x: 359, startPoint y: 322, endPoint x: 363, endPoint y: 187, distance: 135.3
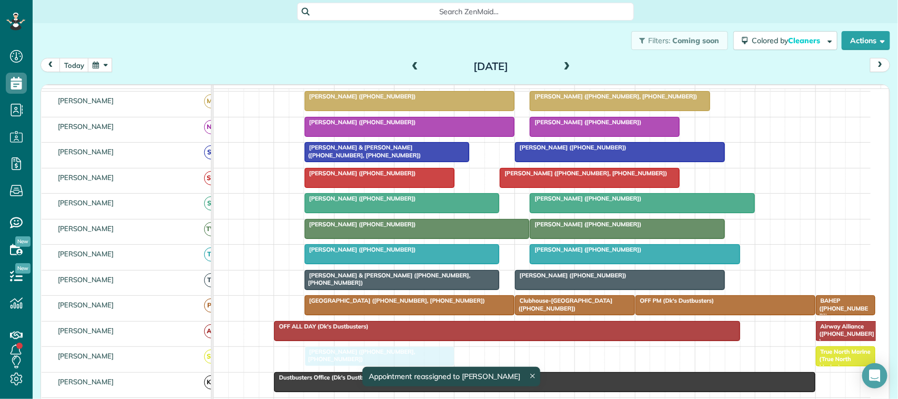
drag, startPoint x: 324, startPoint y: 200, endPoint x: 332, endPoint y: 367, distance: 167.0
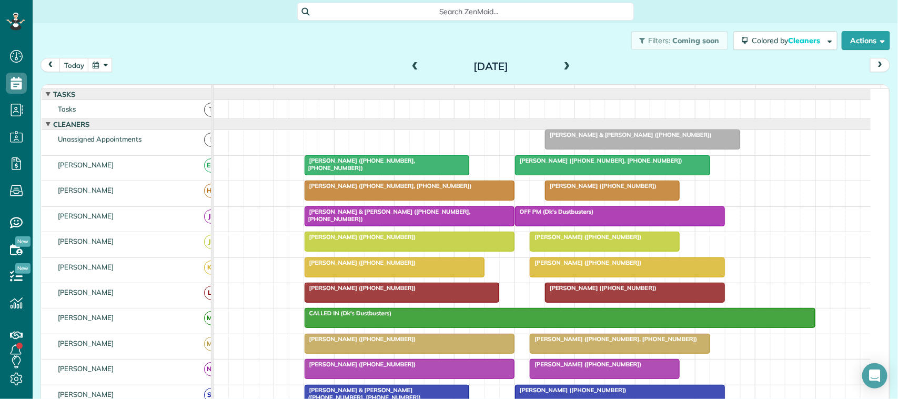
click at [361, 378] on div at bounding box center [409, 368] width 209 height 19
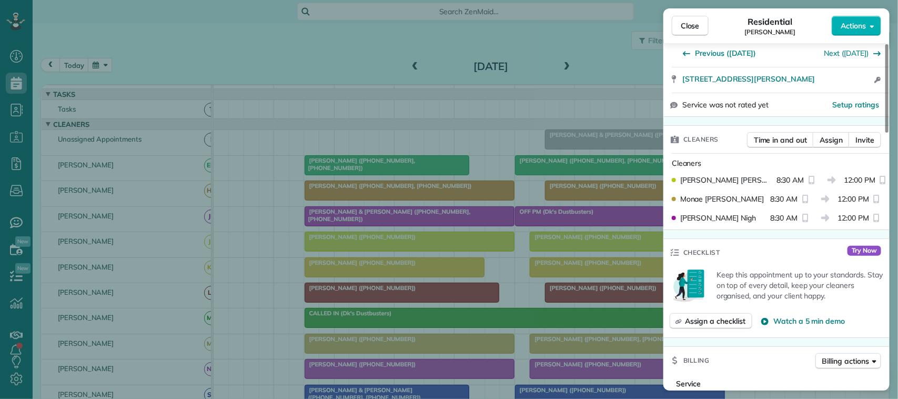
click at [691, 32] on button "Close" at bounding box center [690, 26] width 37 height 20
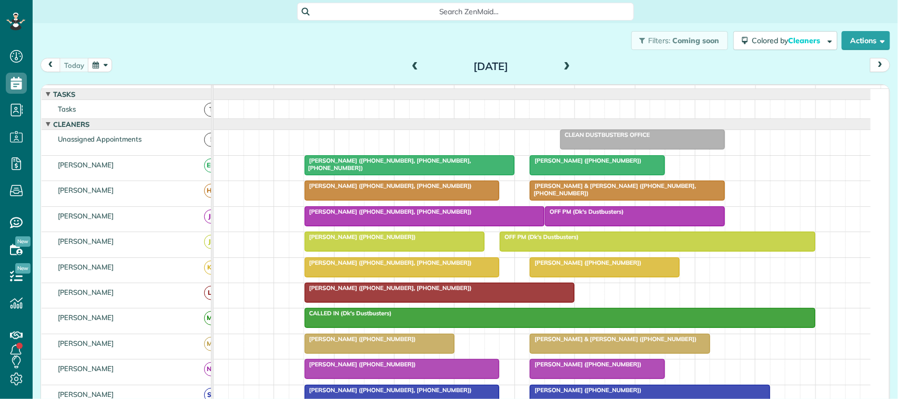
scroll to position [4, 4]
click at [567, 66] on span at bounding box center [568, 66] width 12 height 9
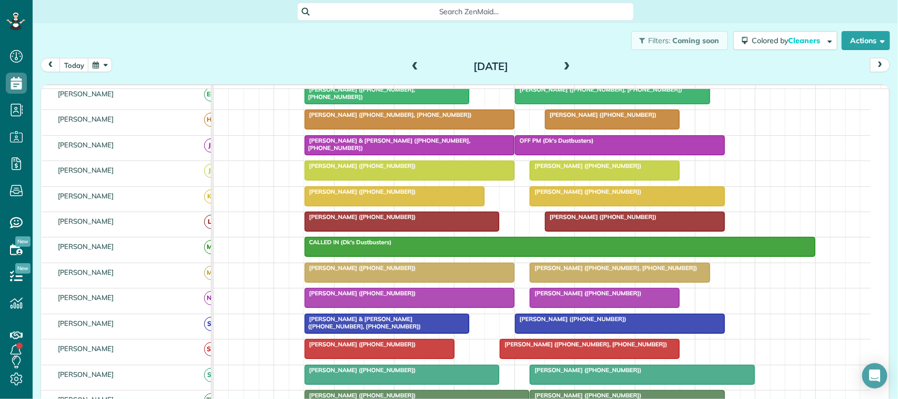
scroll to position [0, 0]
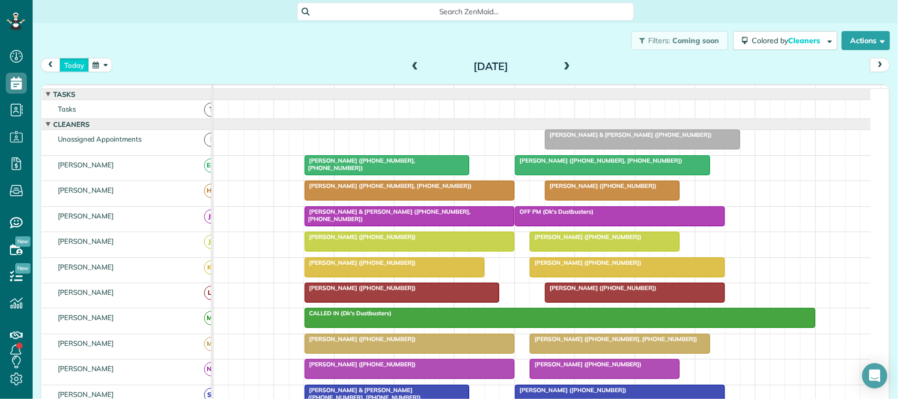
click at [72, 62] on button "today" at bounding box center [73, 65] width 29 height 14
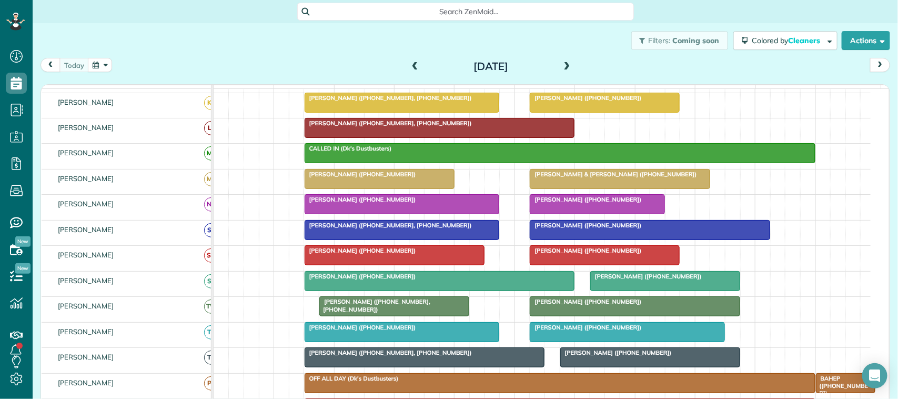
scroll to position [197, 0]
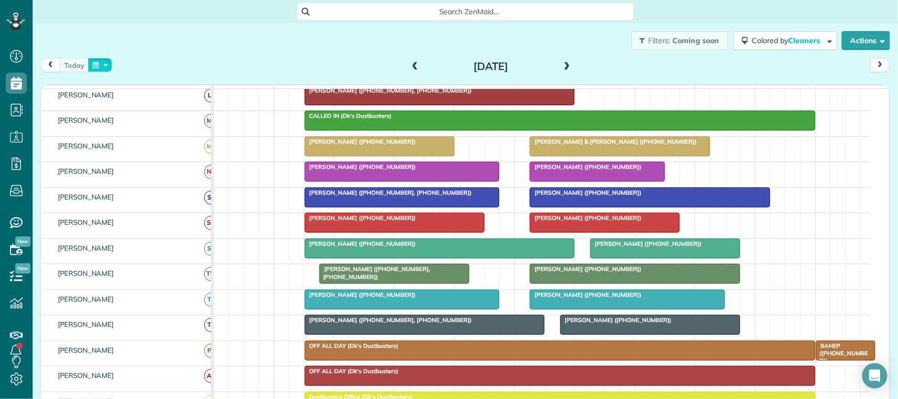
click at [99, 69] on button "button" at bounding box center [100, 65] width 24 height 14
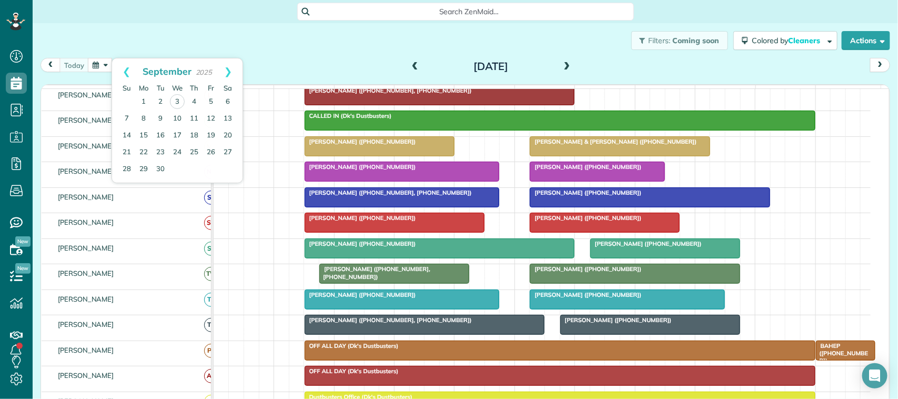
click at [300, 52] on div "Filters: Coming soon Colored by Cleaners Color by Cleaner Color by Team Color b…" at bounding box center [466, 40] width 866 height 35
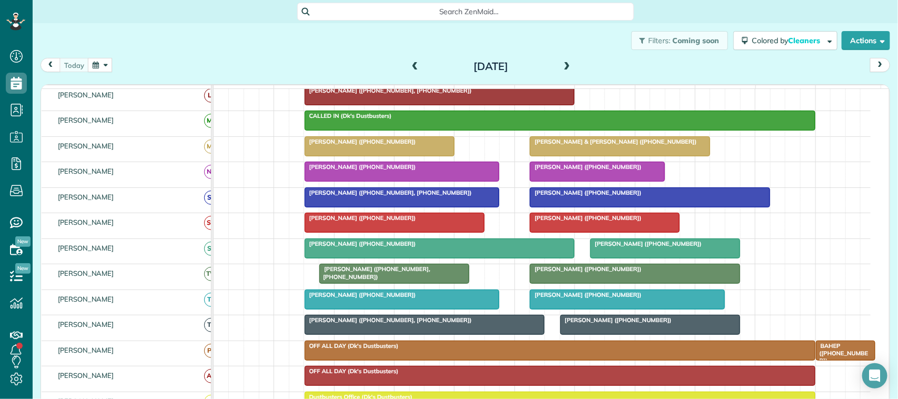
click at [562, 67] on span at bounding box center [568, 66] width 12 height 9
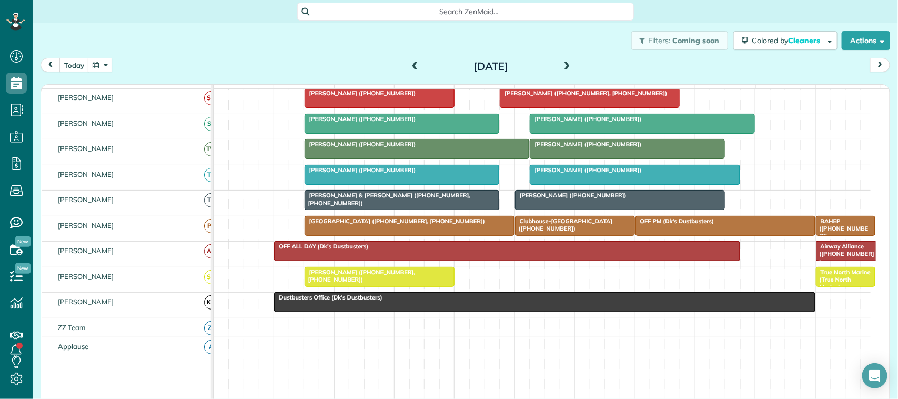
scroll to position [274, 0]
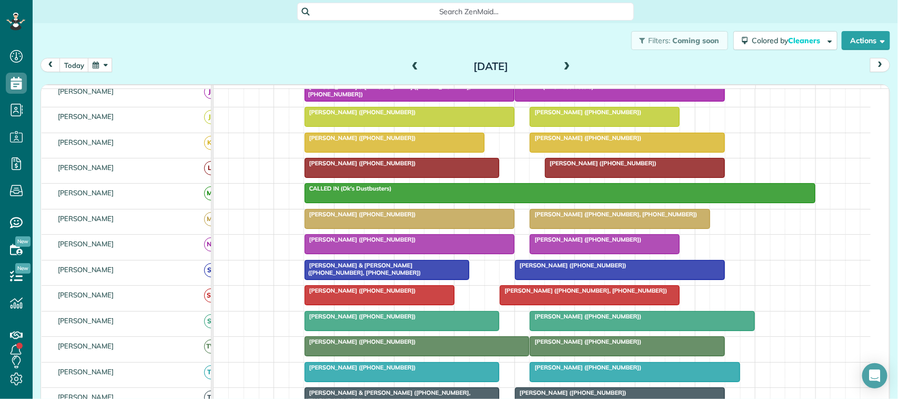
click at [577, 243] on span "[PERSON_NAME] ([PHONE_NUMBER])" at bounding box center [585, 239] width 113 height 7
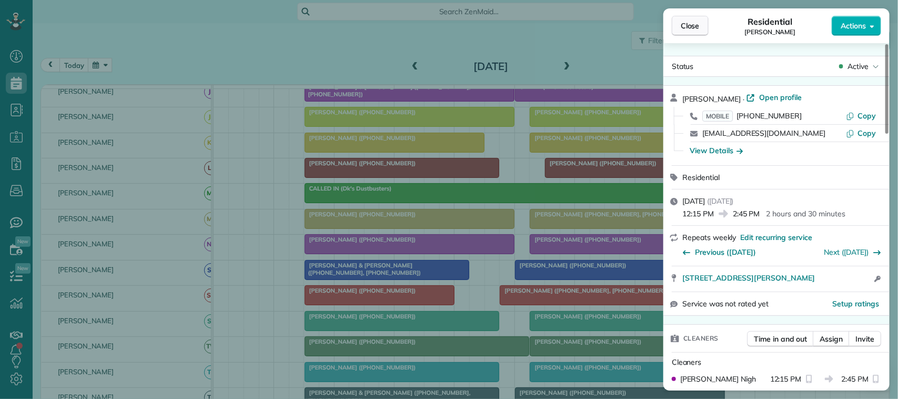
click at [691, 29] on span "Close" at bounding box center [690, 26] width 19 height 11
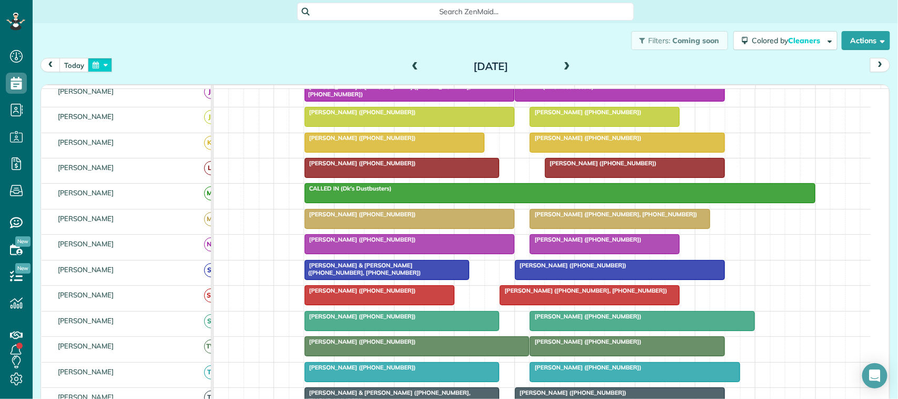
click at [102, 65] on button "button" at bounding box center [100, 65] width 24 height 14
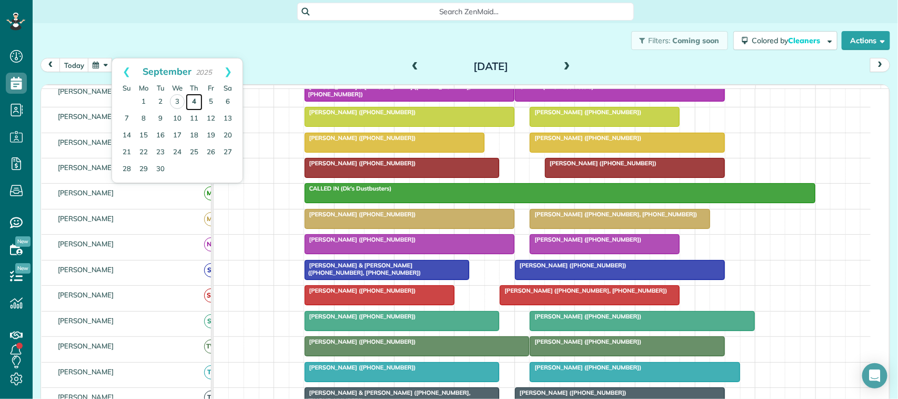
click at [194, 101] on link "4" at bounding box center [194, 102] width 17 height 17
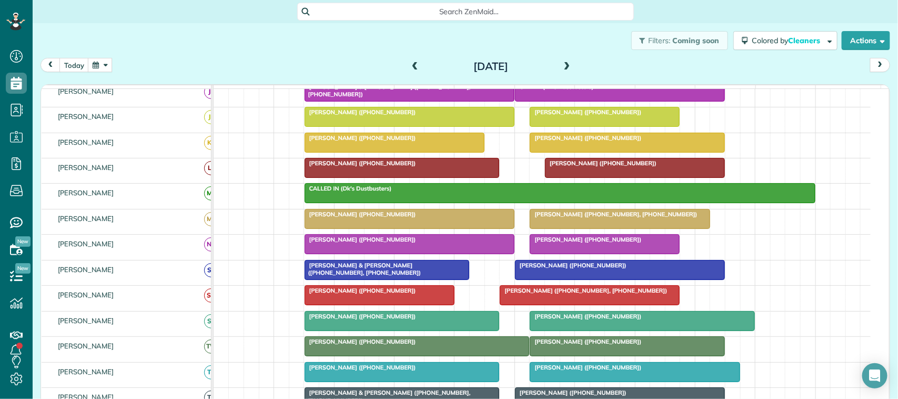
click at [558, 254] on div at bounding box center [605, 244] width 149 height 19
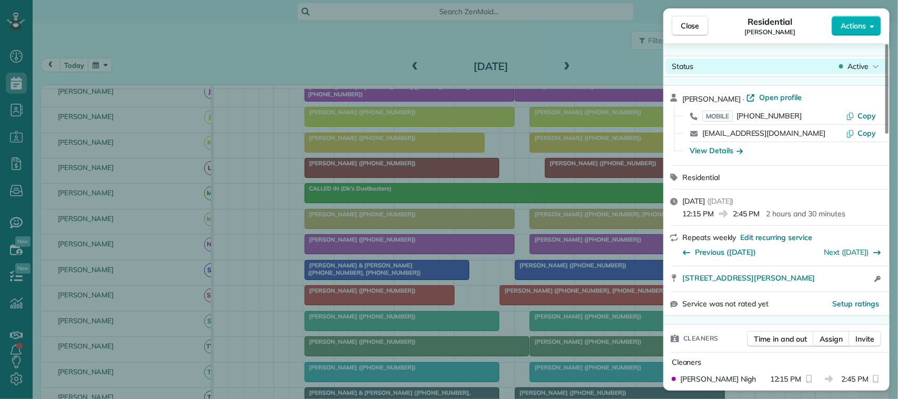
click at [853, 67] on span "Active" at bounding box center [858, 66] width 21 height 11
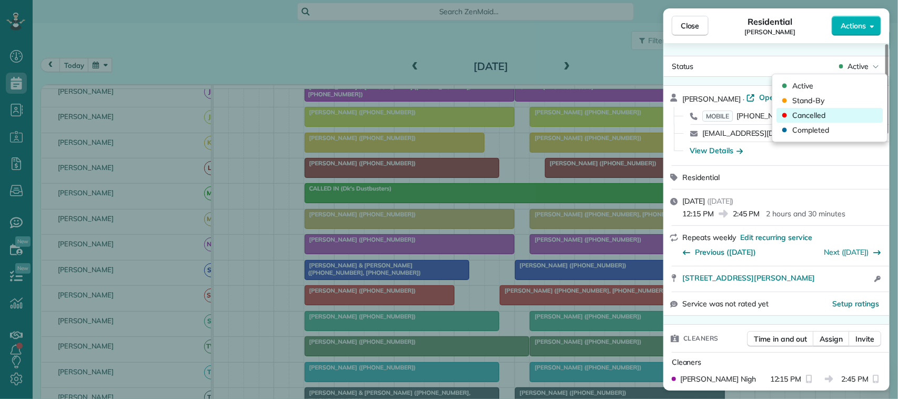
click at [842, 112] on div "Cancelled" at bounding box center [830, 115] width 106 height 15
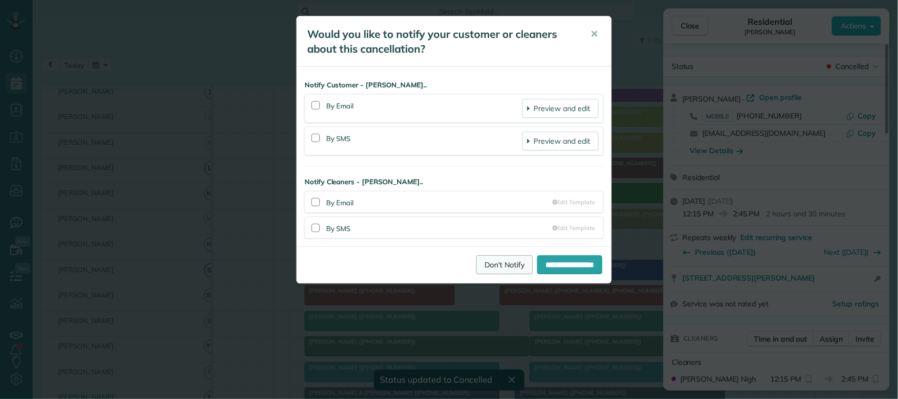
click at [492, 261] on link "Don't Notify" at bounding box center [504, 264] width 57 height 19
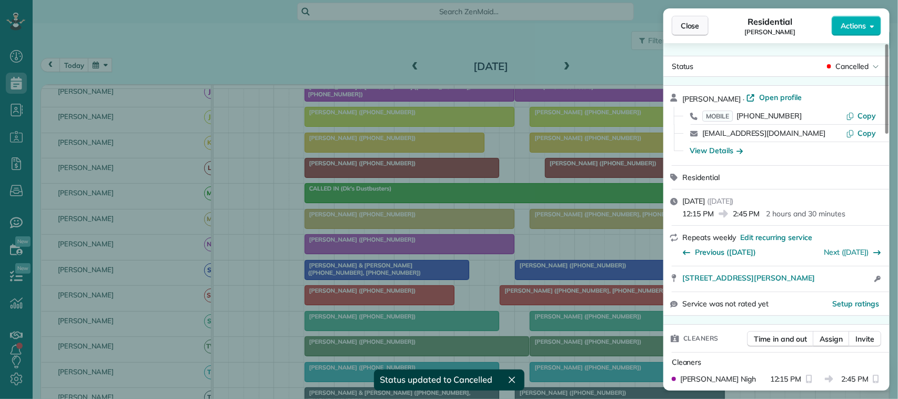
click at [686, 28] on span "Close" at bounding box center [690, 26] width 19 height 11
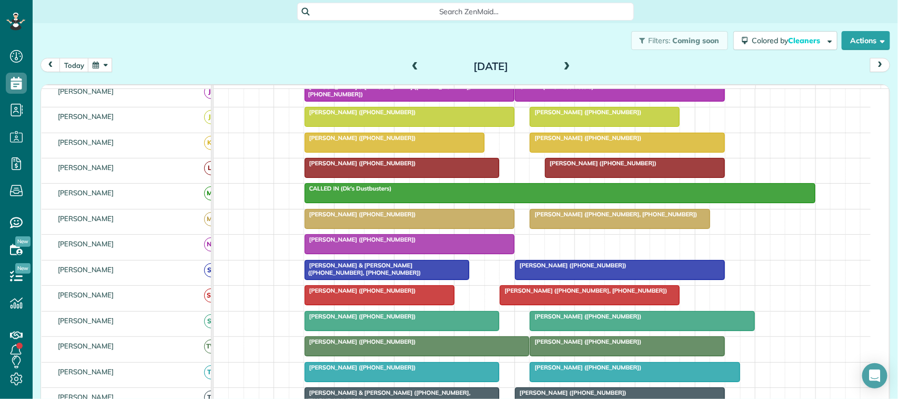
click at [98, 66] on button "button" at bounding box center [100, 65] width 24 height 14
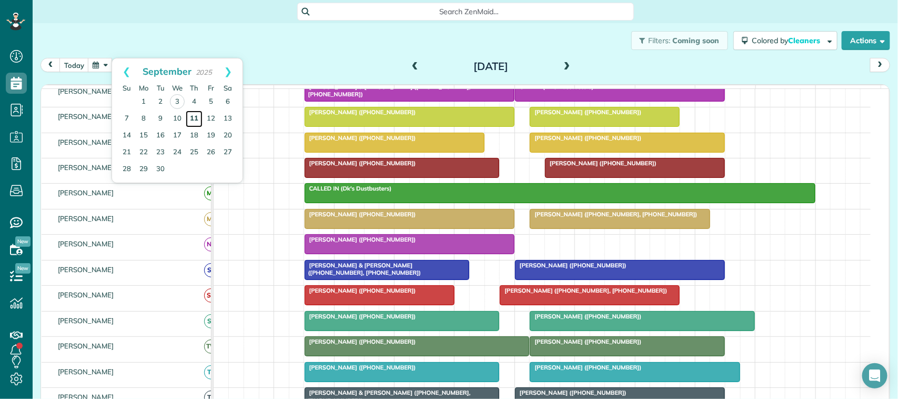
click at [198, 121] on link "11" at bounding box center [194, 119] width 17 height 17
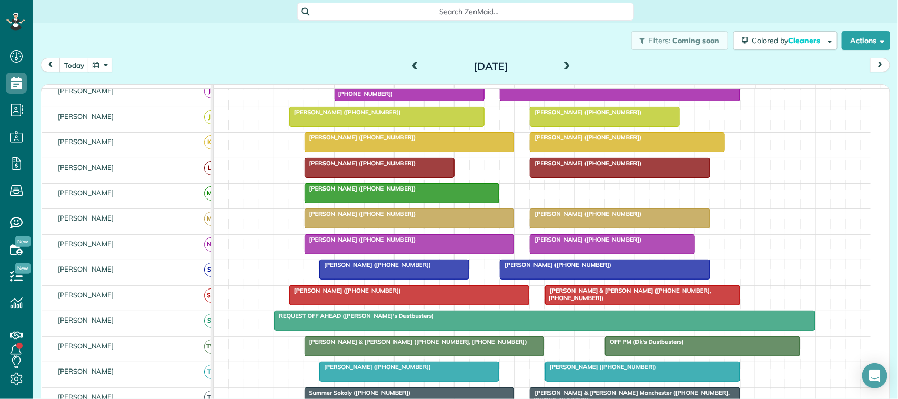
click at [569, 228] on div at bounding box center [620, 218] width 179 height 19
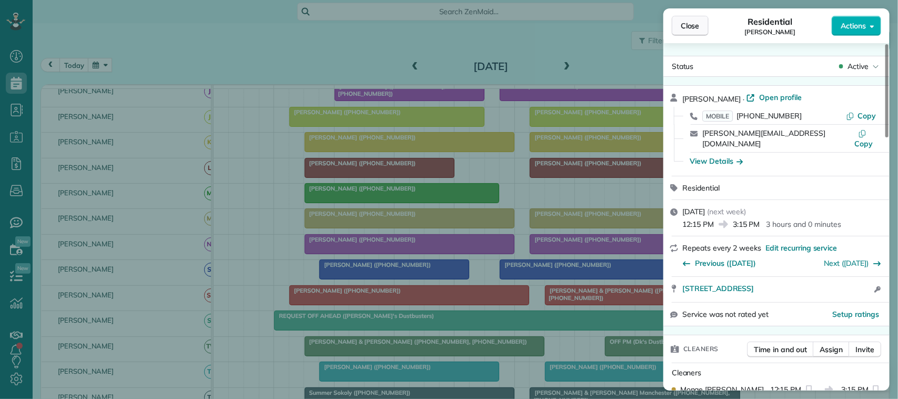
click at [682, 33] on button "Close" at bounding box center [690, 26] width 37 height 20
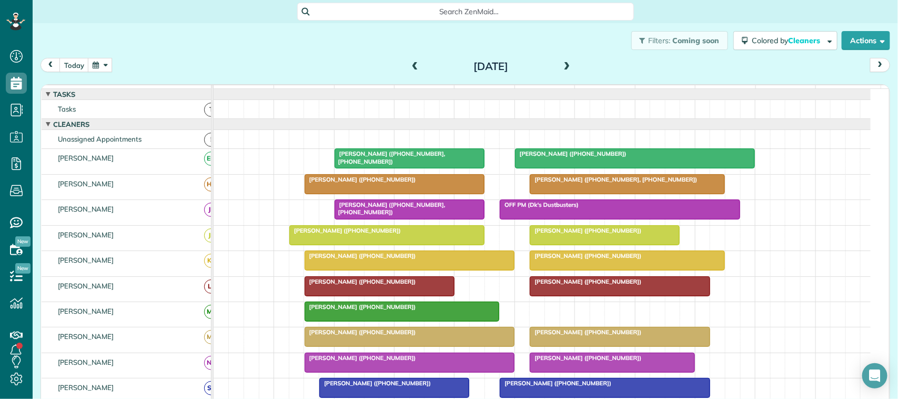
click at [576, 245] on div at bounding box center [605, 235] width 149 height 19
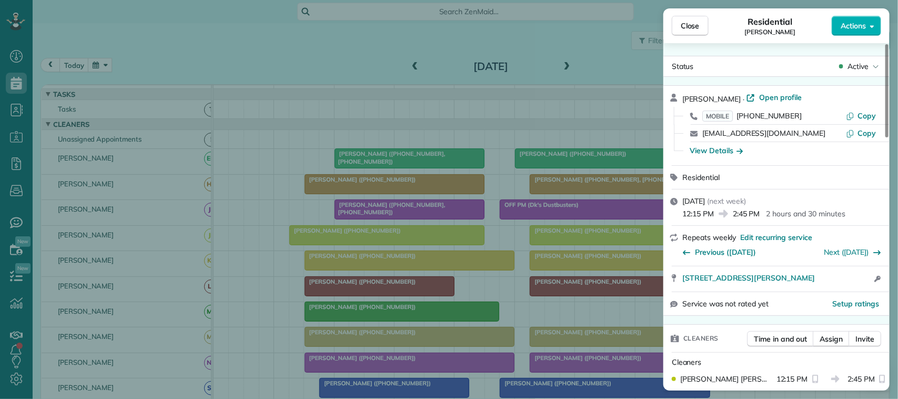
click at [861, 54] on div "Status Active [PERSON_NAME] · Open profile MOBILE [PHONE_NUMBER] Copy [EMAIL_AD…" at bounding box center [777, 216] width 226 height 347
click at [862, 67] on span "Active" at bounding box center [858, 66] width 21 height 11
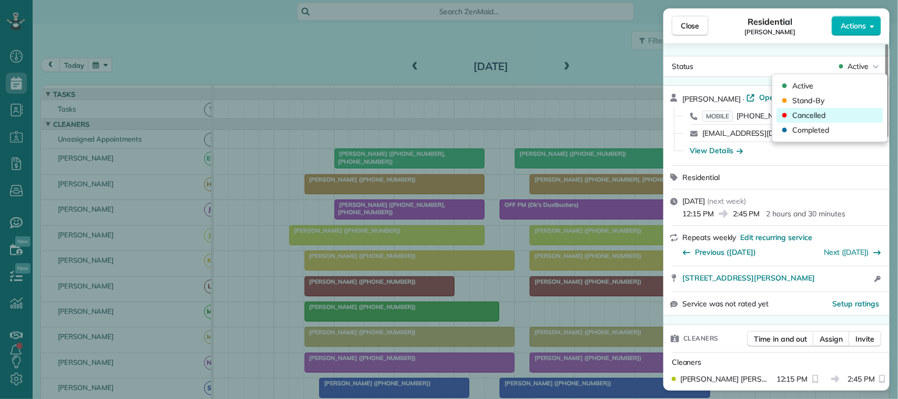
click at [848, 111] on div "Cancelled" at bounding box center [830, 115] width 106 height 15
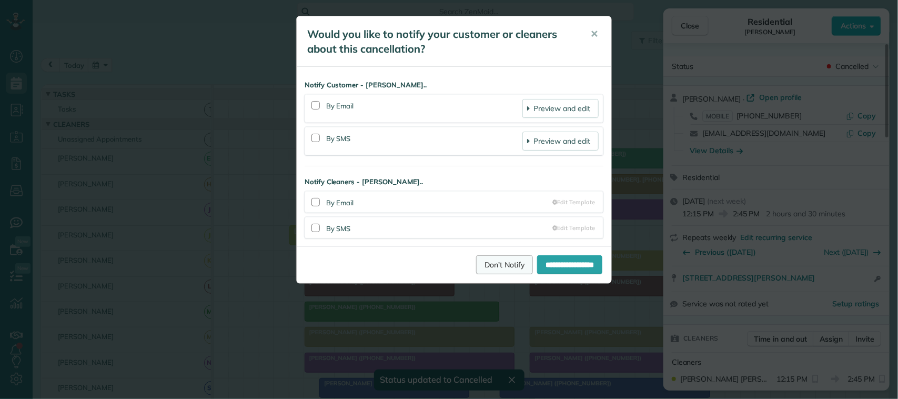
click at [492, 268] on link "Don't Notify" at bounding box center [504, 264] width 57 height 19
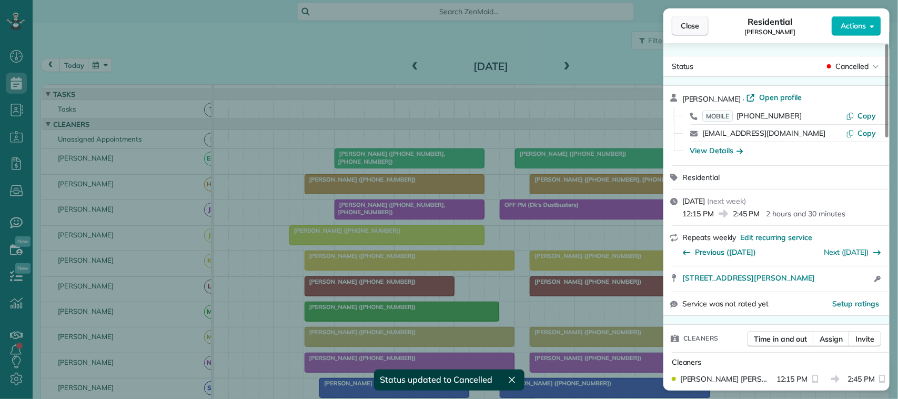
click at [691, 25] on span "Close" at bounding box center [690, 26] width 19 height 11
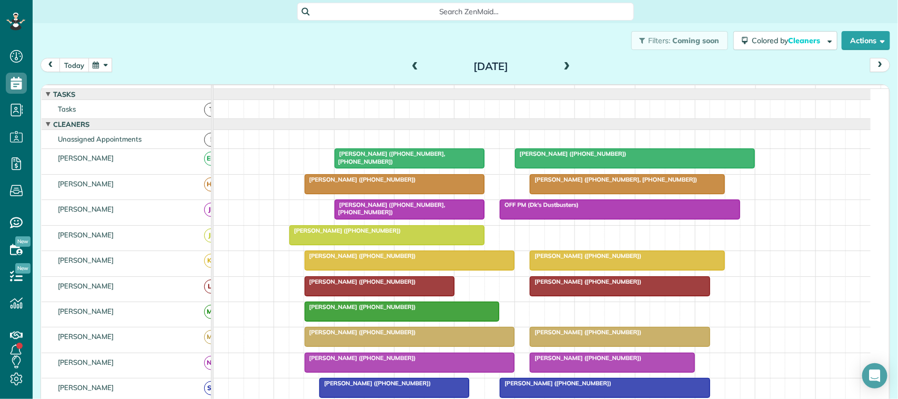
click at [69, 69] on button "today" at bounding box center [73, 65] width 29 height 14
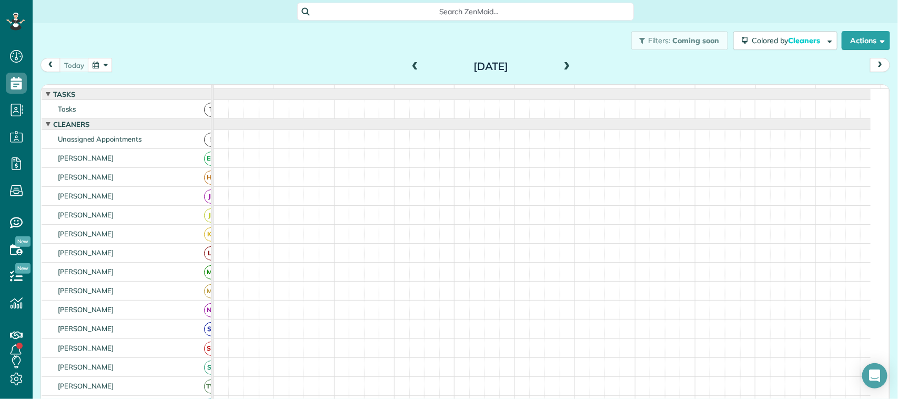
click at [95, 66] on button "button" at bounding box center [100, 65] width 24 height 14
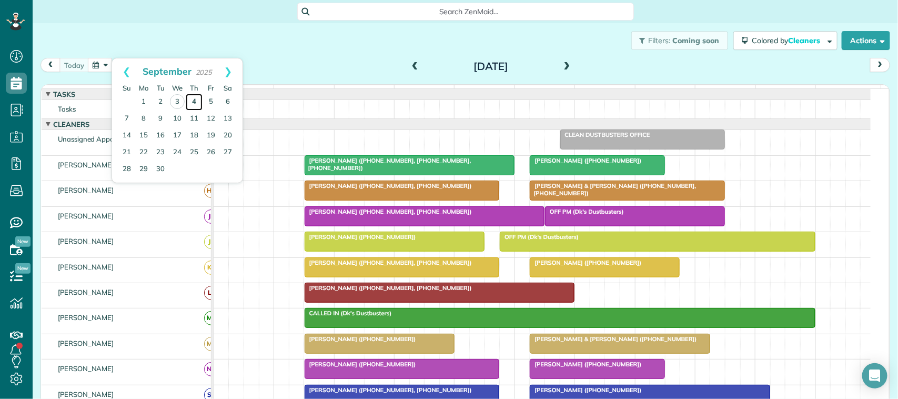
click at [187, 104] on link "4" at bounding box center [194, 102] width 17 height 17
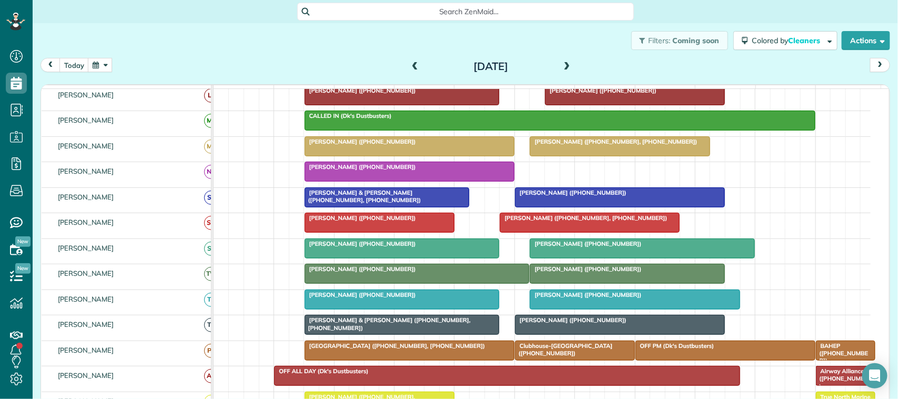
click at [332, 258] on div at bounding box center [402, 248] width 194 height 19
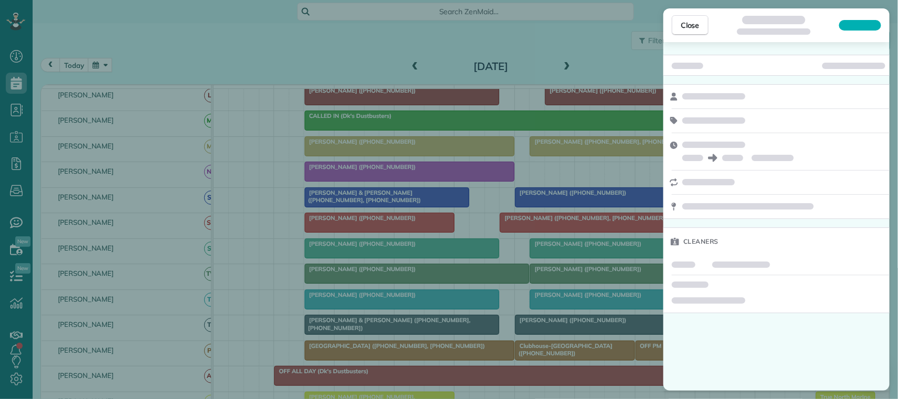
click at [697, 14] on div "Close" at bounding box center [777, 25] width 226 height 34
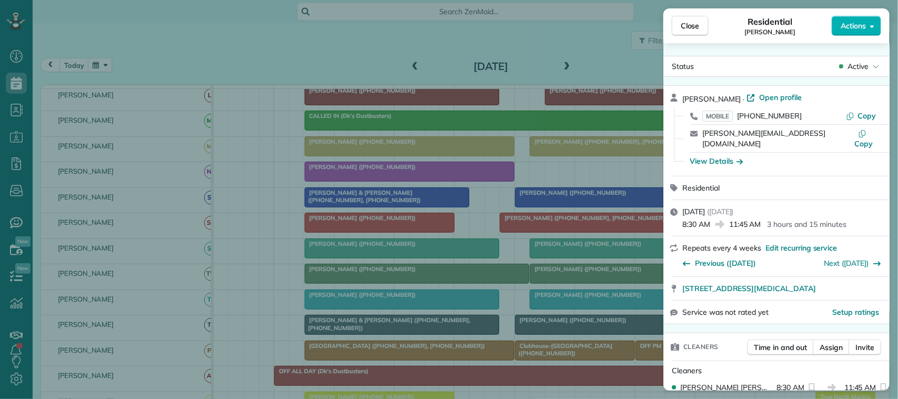
click at [693, 24] on span "Close" at bounding box center [690, 26] width 19 height 11
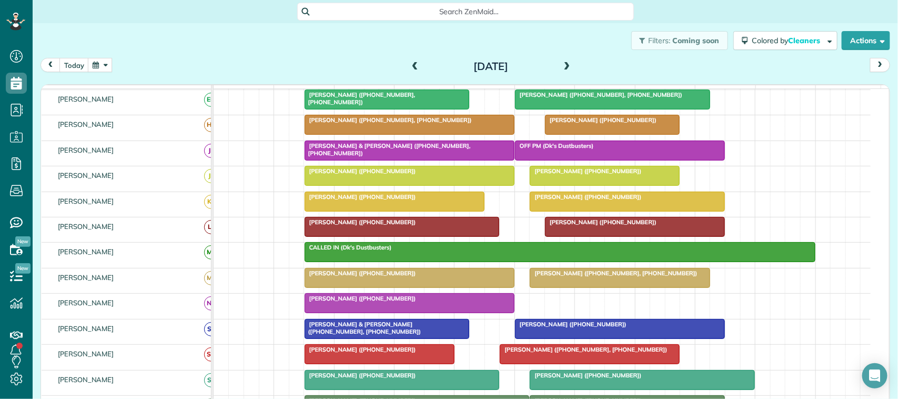
click at [327, 226] on span "[PERSON_NAME] ([PHONE_NUMBER])" at bounding box center [360, 221] width 113 height 7
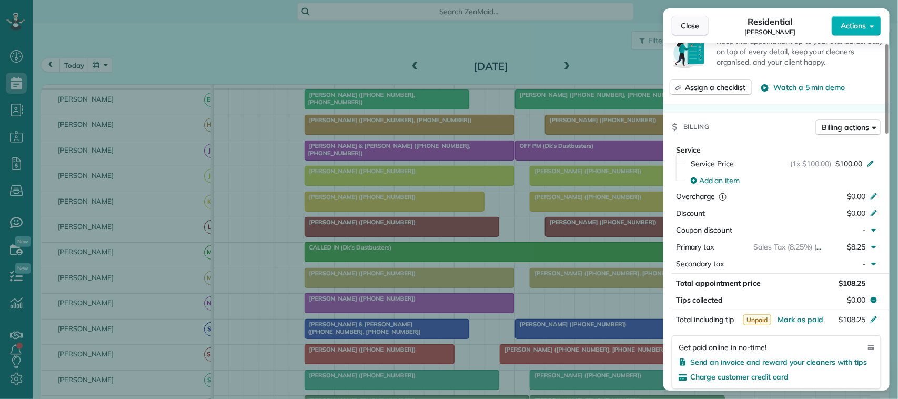
click at [698, 27] on span "Close" at bounding box center [690, 26] width 19 height 11
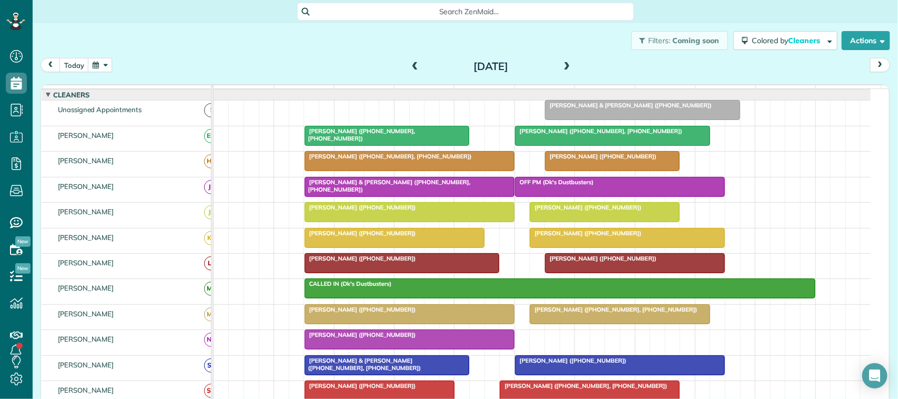
scroll to position [6, 0]
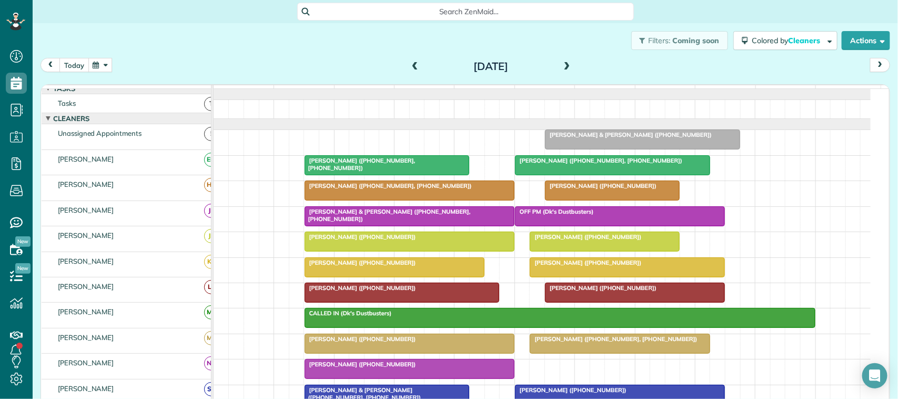
click at [65, 66] on button "today" at bounding box center [73, 65] width 29 height 14
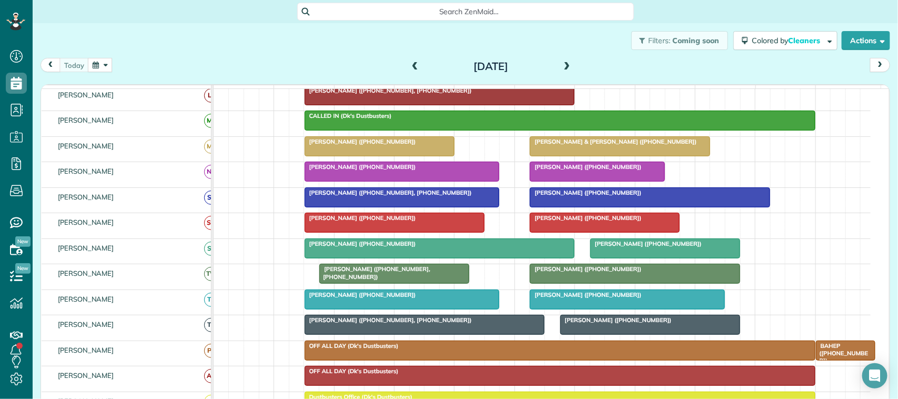
scroll to position [132, 0]
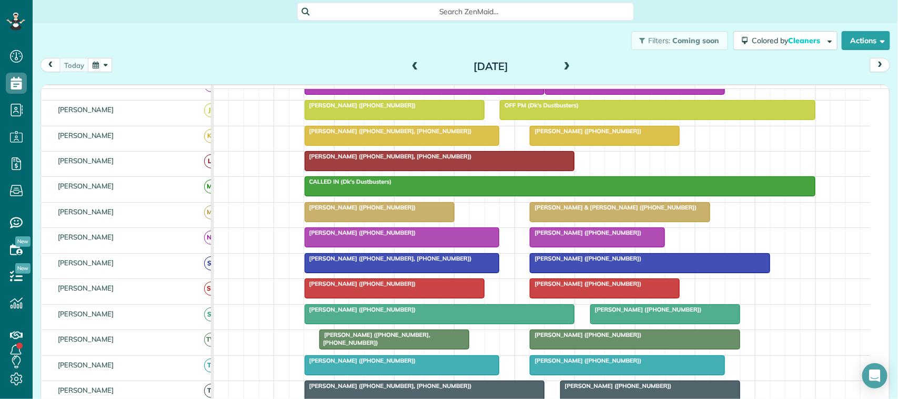
click at [77, 75] on div "[DATE] [DATE]" at bounding box center [466, 67] width 850 height 19
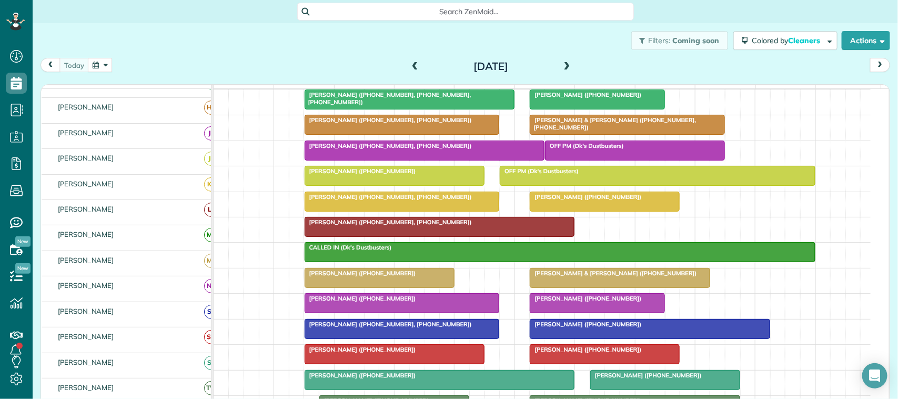
scroll to position [66, 0]
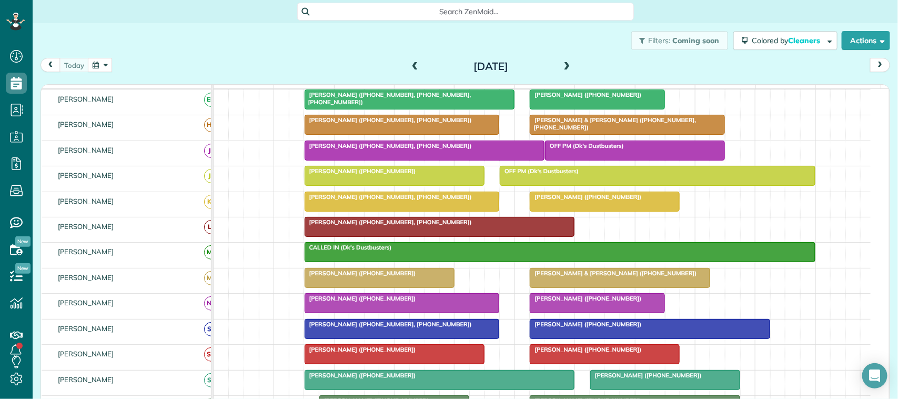
click at [565, 65] on span at bounding box center [568, 66] width 12 height 9
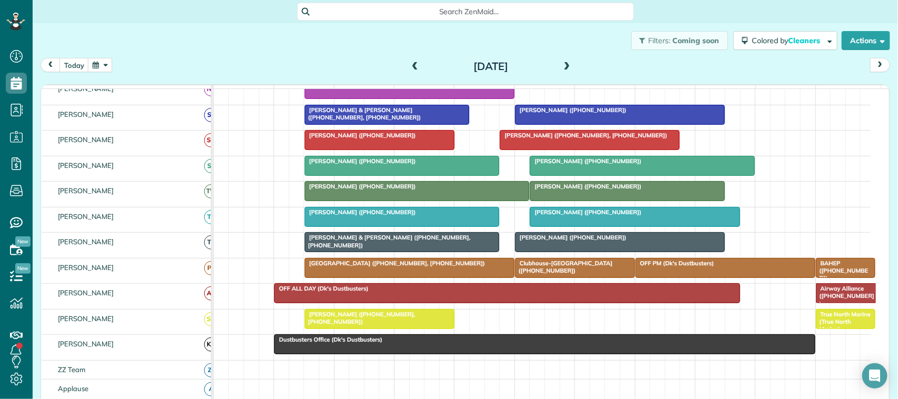
scroll to position [263, 0]
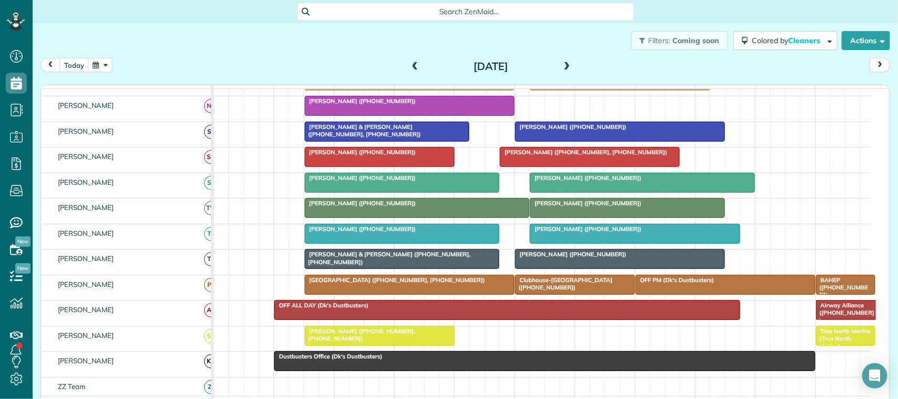
click at [322, 115] on div at bounding box center [409, 105] width 209 height 19
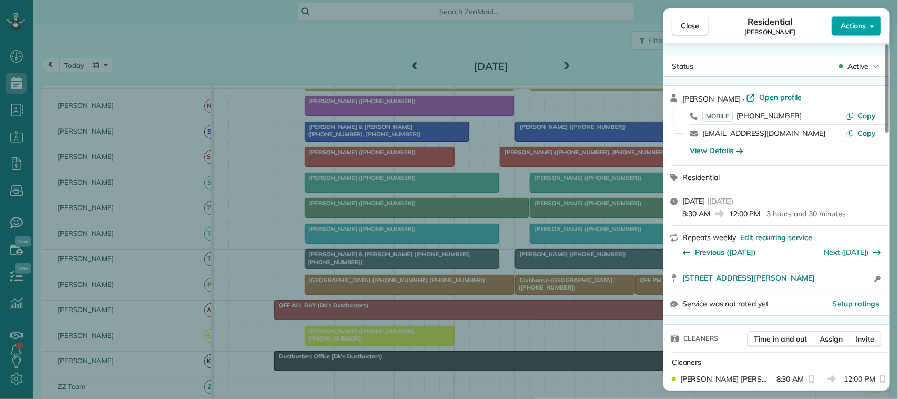
click at [859, 19] on button "Actions" at bounding box center [856, 26] width 49 height 20
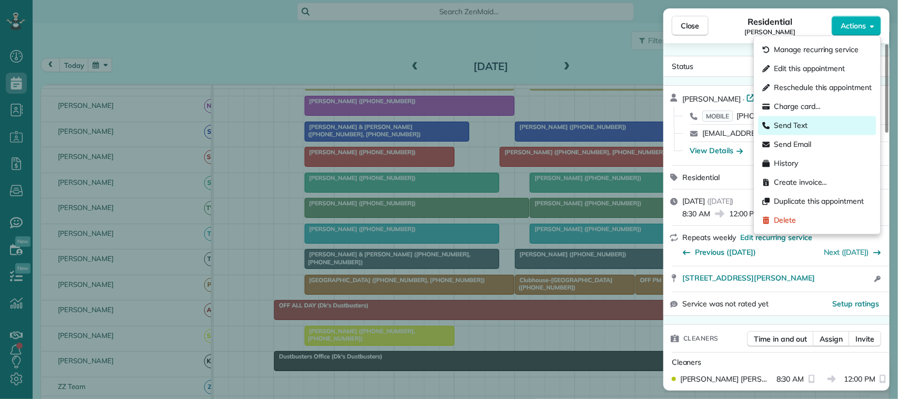
click at [806, 122] on span "Send Text" at bounding box center [792, 126] width 34 height 11
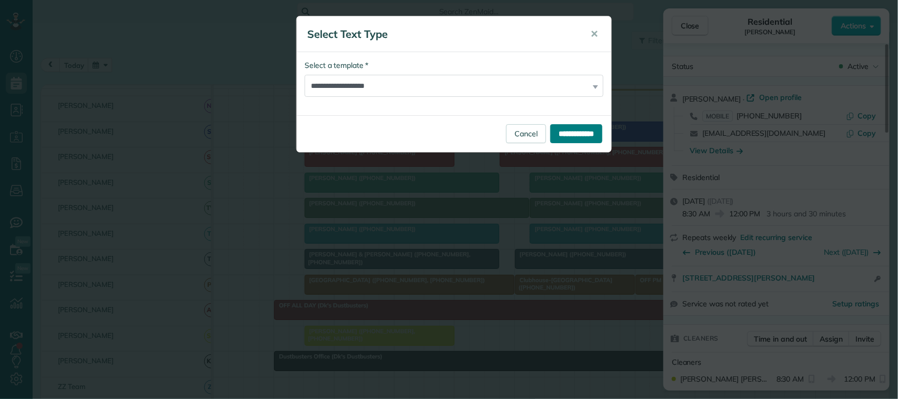
click at [568, 129] on input "**********" at bounding box center [577, 133] width 52 height 19
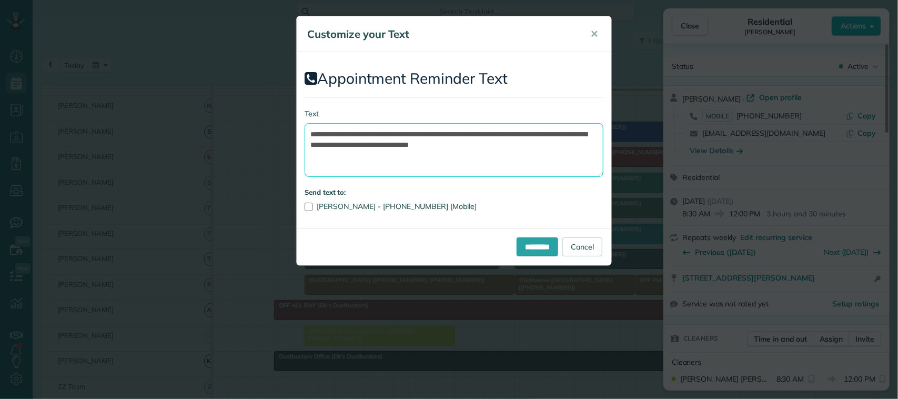
drag, startPoint x: 556, startPoint y: 148, endPoint x: 538, endPoint y: 135, distance: 21.9
click at [538, 135] on textarea "**********" at bounding box center [454, 150] width 299 height 54
drag, startPoint x: 477, startPoint y: 134, endPoint x: 373, endPoint y: 134, distance: 104.7
click at [373, 134] on textarea "**********" at bounding box center [454, 150] width 299 height 54
click at [444, 136] on textarea "**********" at bounding box center [454, 150] width 299 height 54
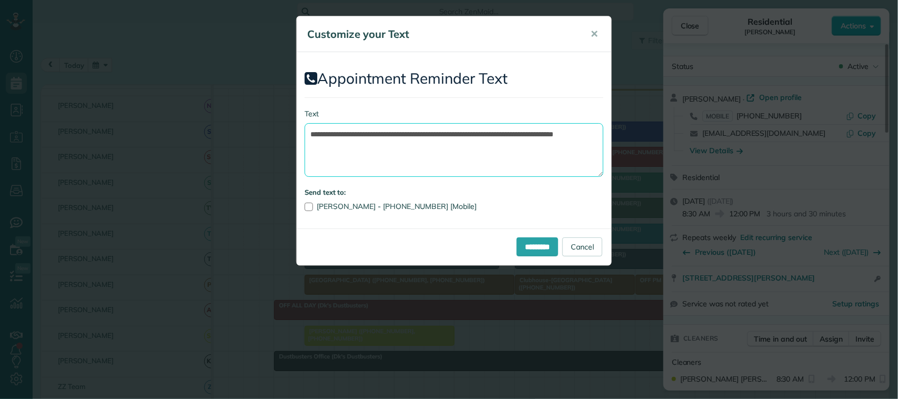
click at [472, 132] on textarea "**********" at bounding box center [454, 150] width 299 height 54
click at [425, 150] on textarea "**********" at bounding box center [454, 150] width 299 height 54
type textarea "**********"
click at [517, 247] on input "*********" at bounding box center [538, 246] width 42 height 19
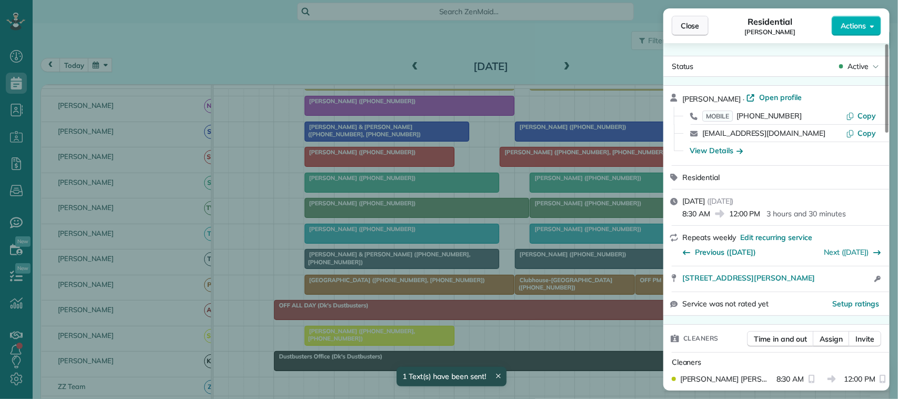
click at [703, 32] on button "Close" at bounding box center [690, 26] width 37 height 20
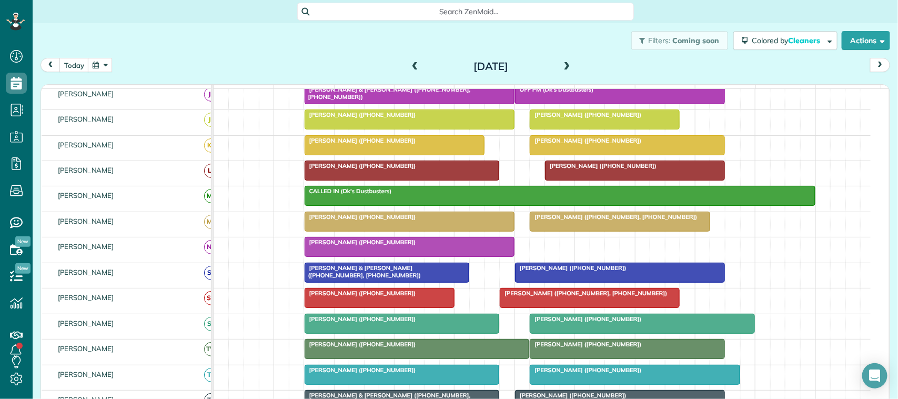
scroll to position [67, 0]
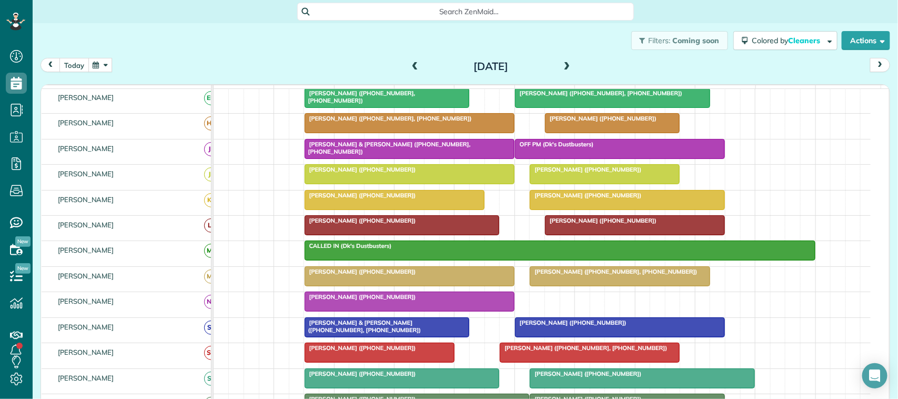
drag, startPoint x: 79, startPoint y: 62, endPoint x: 122, endPoint y: 74, distance: 44.7
click at [78, 62] on button "today" at bounding box center [73, 65] width 29 height 14
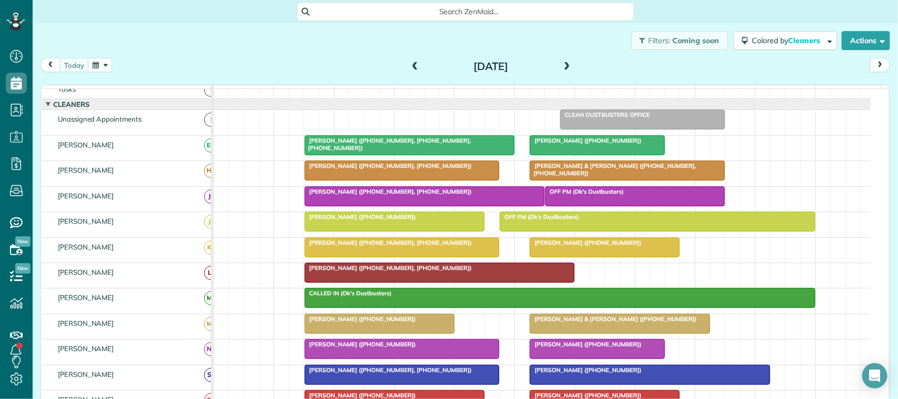
scroll to position [0, 0]
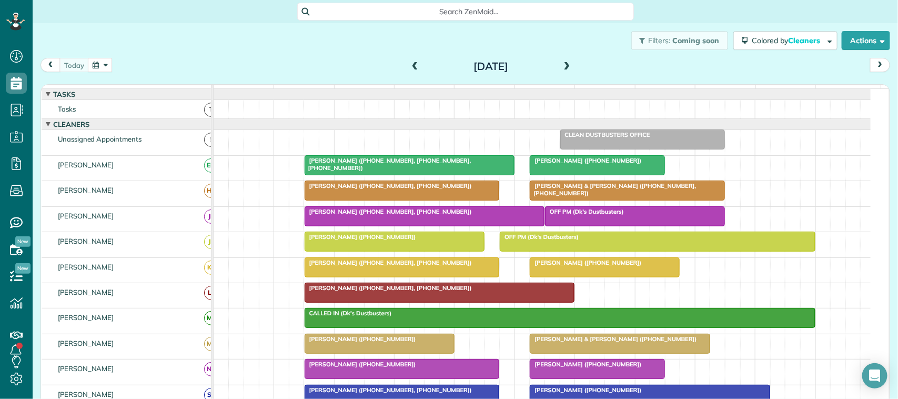
click at [76, 48] on div "Filters: Coming soon Colored by Cleaners Color by Cleaner Color by Team Color b…" at bounding box center [466, 40] width 866 height 35
